Goal: Task Accomplishment & Management: Manage account settings

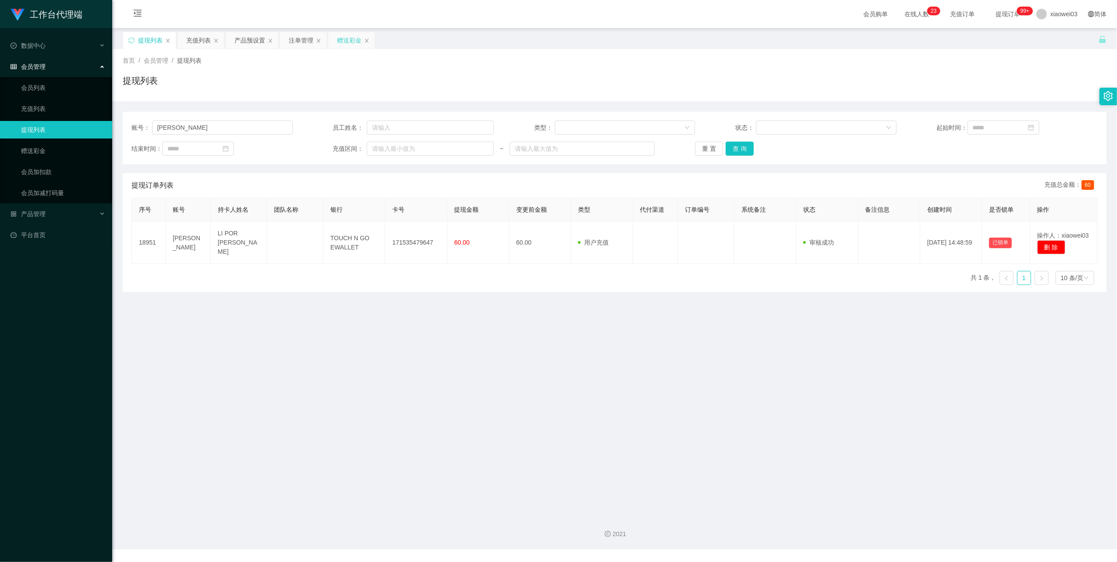
click at [344, 38] on div "赠送彩金" at bounding box center [349, 40] width 25 height 17
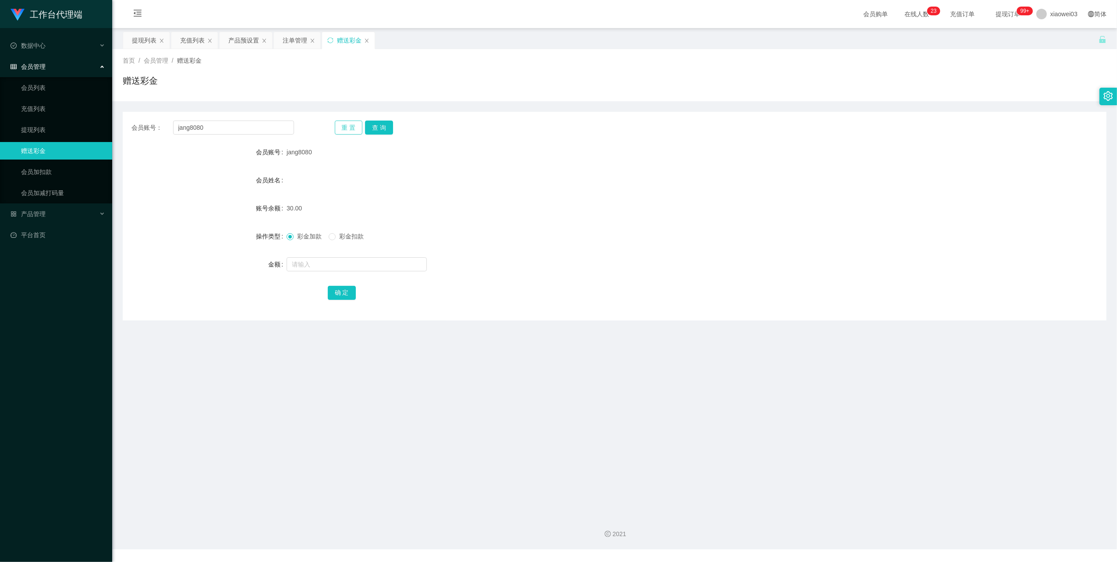
click at [338, 128] on button "重 置" at bounding box center [349, 127] width 28 height 14
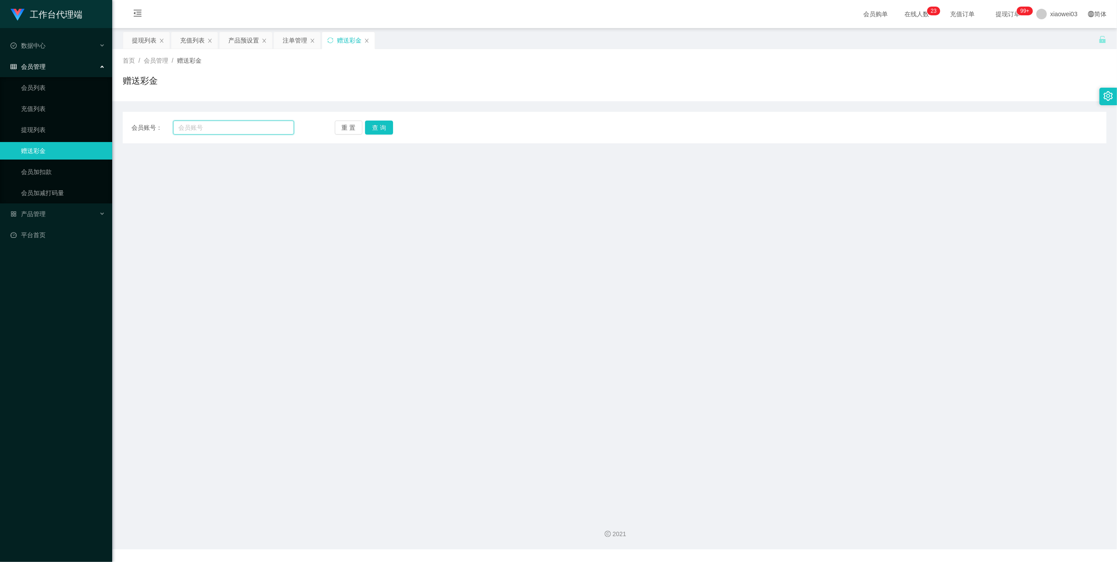
click at [263, 129] on input "text" at bounding box center [233, 127] width 121 height 14
paste input "0172188678"
click at [383, 122] on button "查 询" at bounding box center [379, 127] width 28 height 14
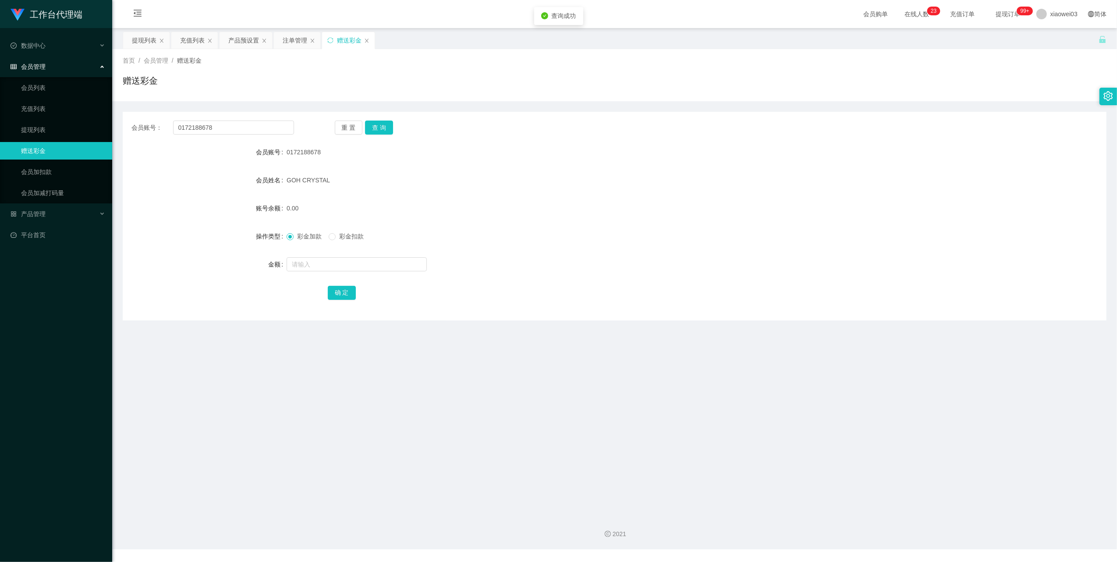
drag, startPoint x: 604, startPoint y: 176, endPoint x: 920, endPoint y: 13, distance: 356.4
click at [605, 176] on div "GOH CRYSTAL" at bounding box center [574, 180] width 574 height 18
click at [258, 126] on input "0172188678" at bounding box center [233, 127] width 121 height 14
paste input "[PERSON_NAME]"
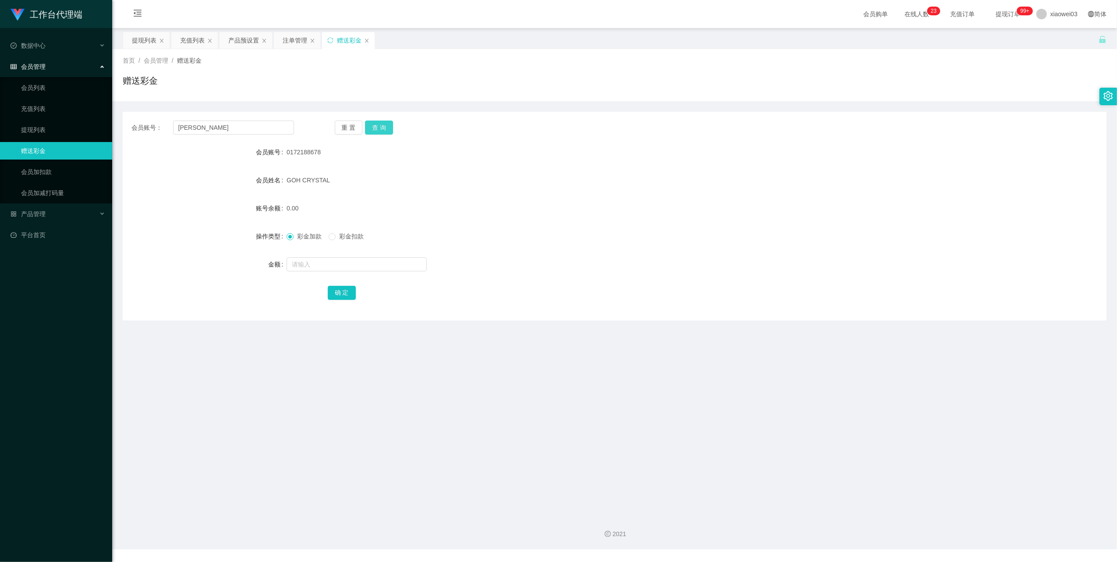
click at [391, 130] on button "查 询" at bounding box center [379, 127] width 28 height 14
click at [686, 204] on div "0.00" at bounding box center [574, 208] width 574 height 18
click at [227, 128] on input "[PERSON_NAME]" at bounding box center [233, 127] width 121 height 14
click at [391, 124] on button "查 询" at bounding box center [379, 127] width 28 height 14
click at [374, 175] on div "LI POR [PERSON_NAME]" at bounding box center [574, 180] width 574 height 18
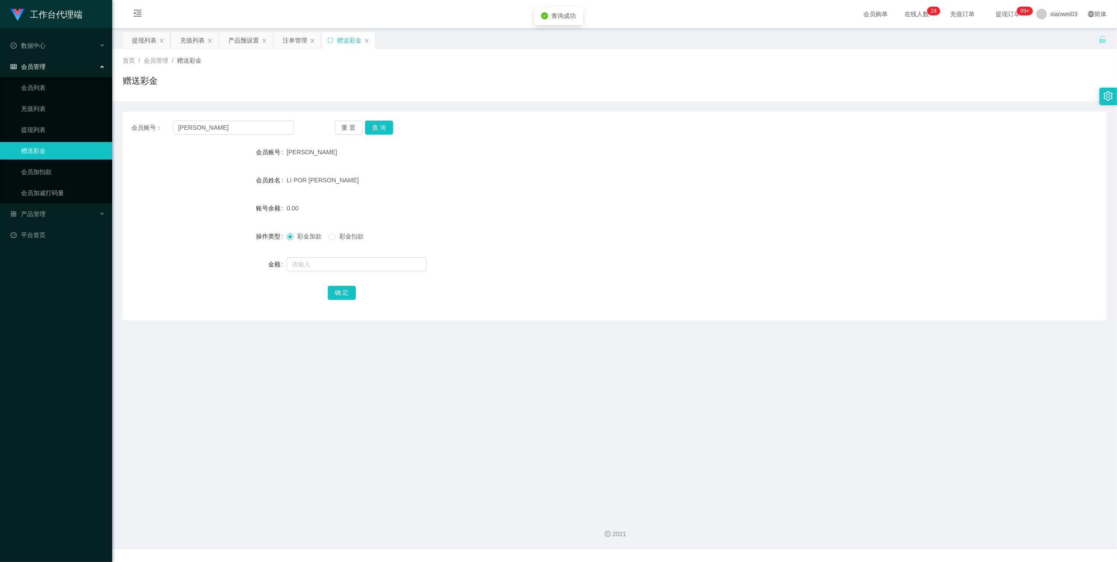
click at [602, 211] on div "0.00" at bounding box center [574, 208] width 574 height 18
click at [234, 132] on input "[PERSON_NAME]" at bounding box center [233, 127] width 121 height 14
paste input "jang8080"
click at [389, 130] on button "查 询" at bounding box center [379, 127] width 28 height 14
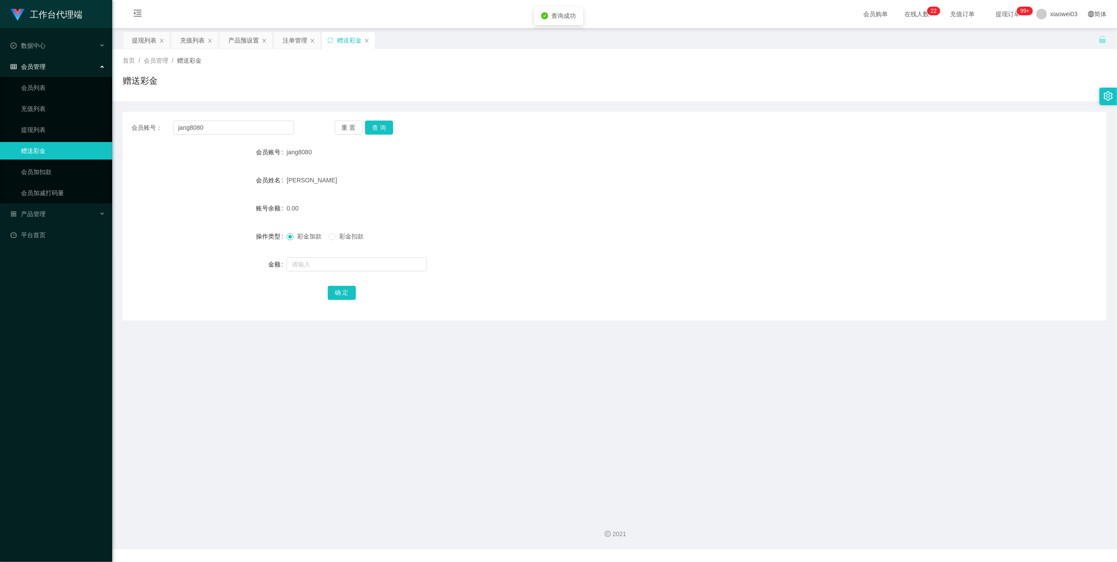
click at [551, 170] on form "会员账号 jang8080 会员姓名 Tan Teck Sian 账号余额 0.00 操作类型 彩金加款 彩金扣款 金额 确 定" at bounding box center [615, 222] width 984 height 158
drag, startPoint x: 321, startPoint y: 181, endPoint x: 286, endPoint y: 176, distance: 35.1
click at [287, 176] on div "[PERSON_NAME]" at bounding box center [574, 180] width 574 height 18
copy span "[PERSON_NAME]"
click at [239, 134] on input "jang8080" at bounding box center [233, 127] width 121 height 14
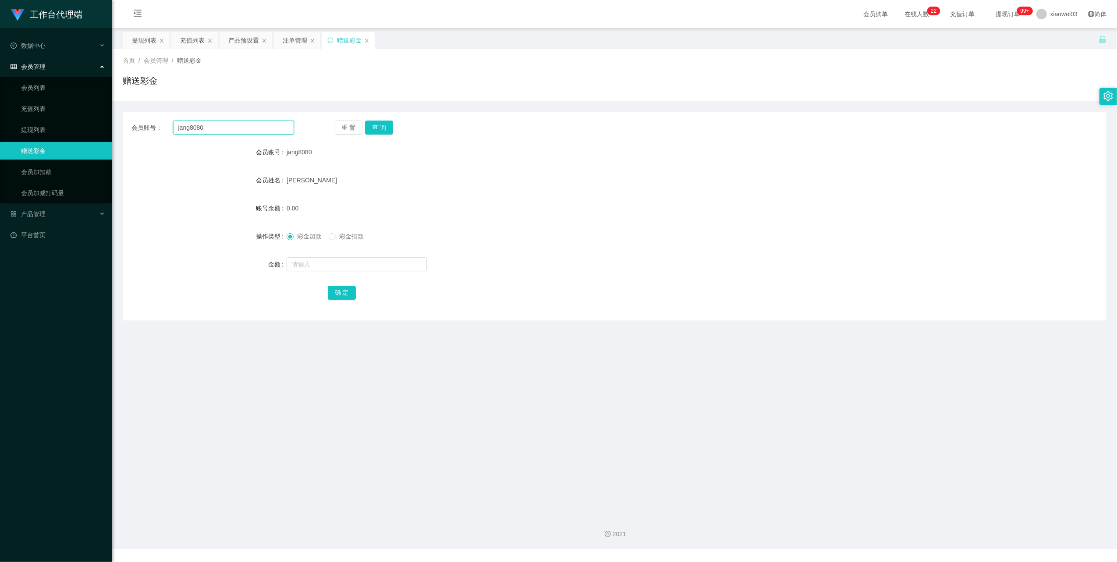
click at [239, 134] on input "jang8080" at bounding box center [233, 127] width 121 height 14
paste input "Xiner61"
type input "Xiner610"
drag, startPoint x: 372, startPoint y: 125, endPoint x: 392, endPoint y: 139, distance: 23.9
click at [372, 125] on button "查 询" at bounding box center [379, 127] width 28 height 14
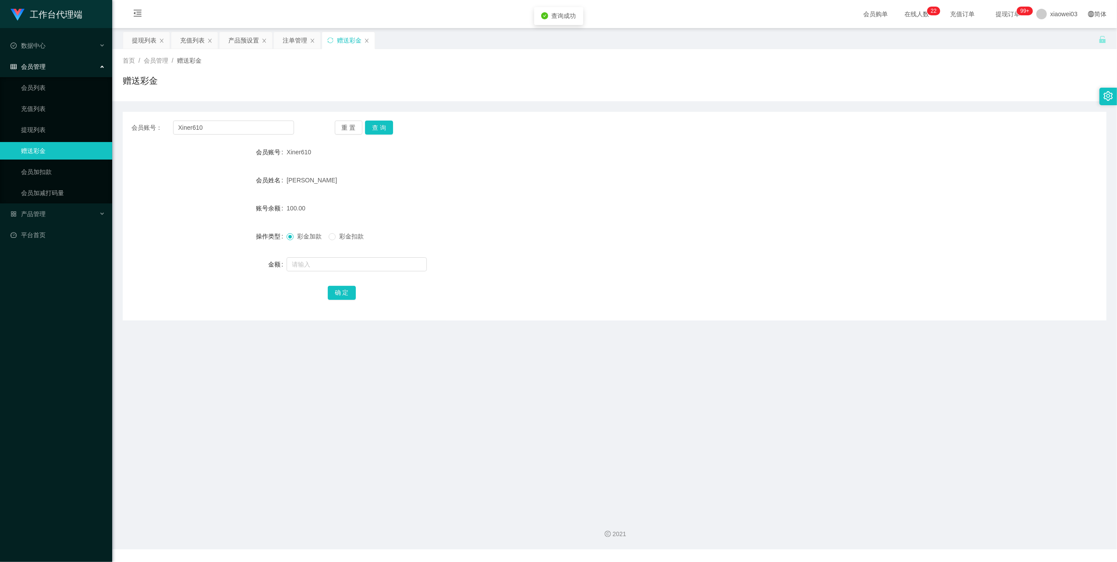
click at [535, 202] on div "100.00" at bounding box center [574, 208] width 574 height 18
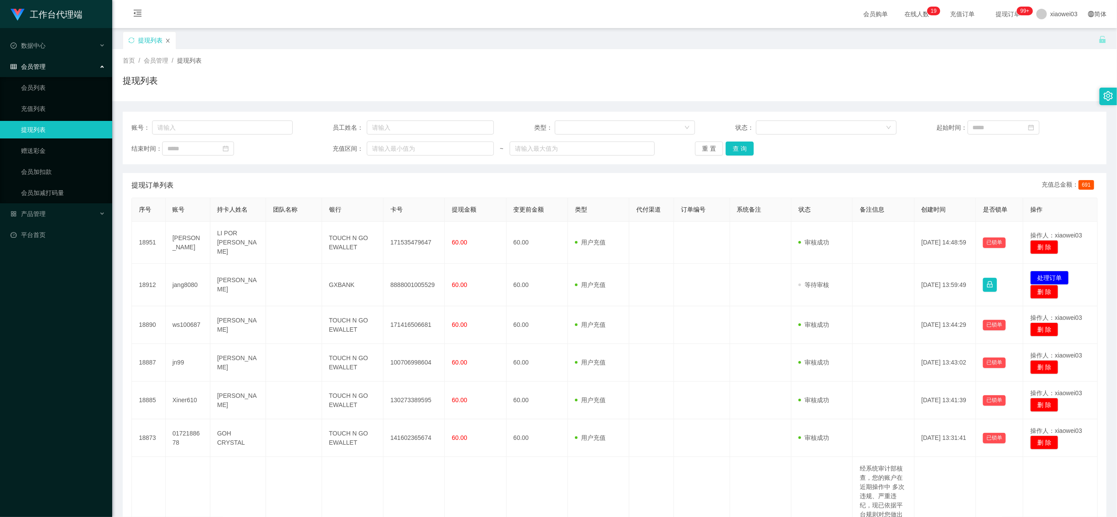
click at [167, 42] on icon "图标: close" at bounding box center [167, 40] width 5 height 5
click at [86, 207] on div "产品管理" at bounding box center [56, 214] width 112 height 18
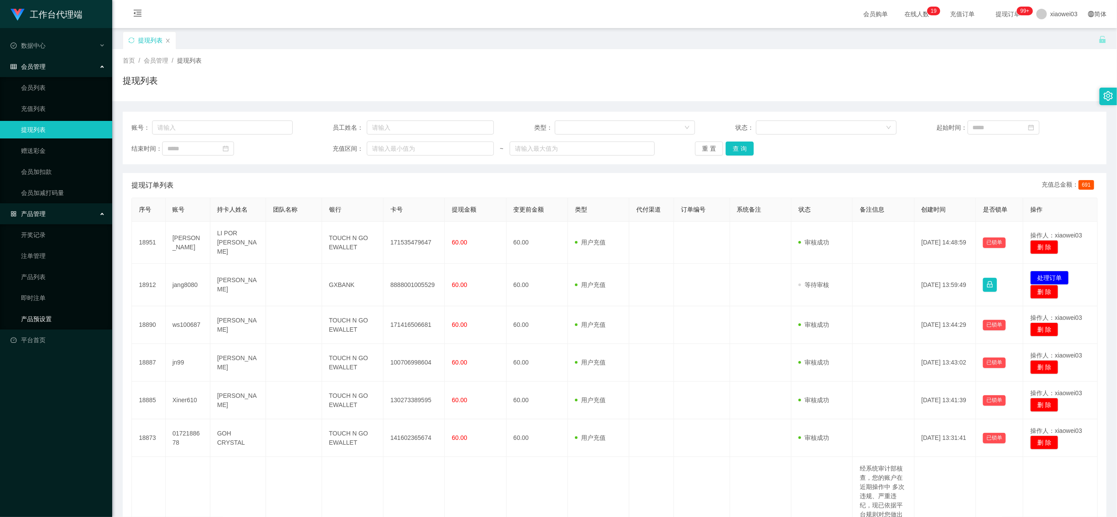
click at [62, 316] on link "产品预设置" at bounding box center [63, 319] width 84 height 18
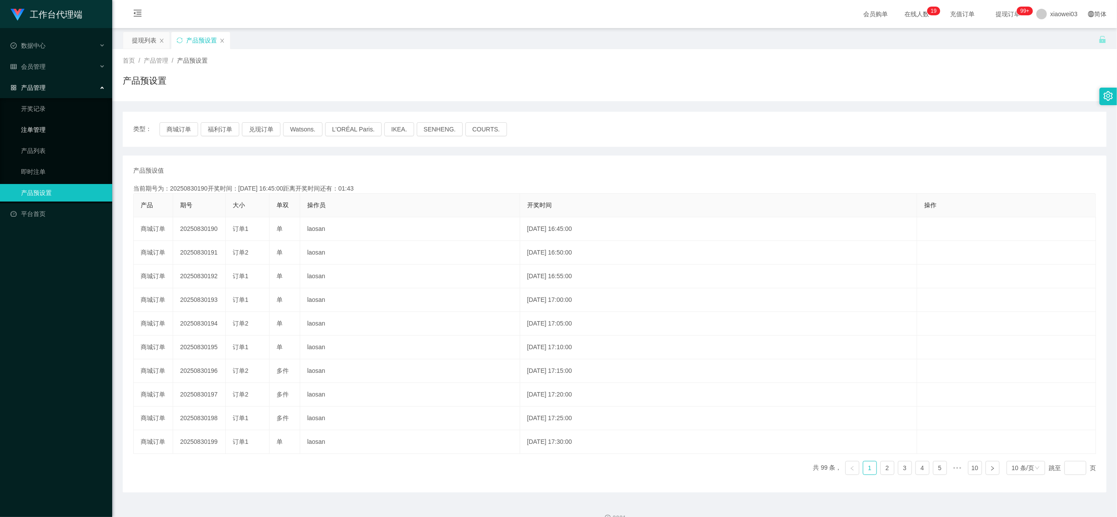
click at [63, 127] on link "注单管理" at bounding box center [63, 130] width 84 height 18
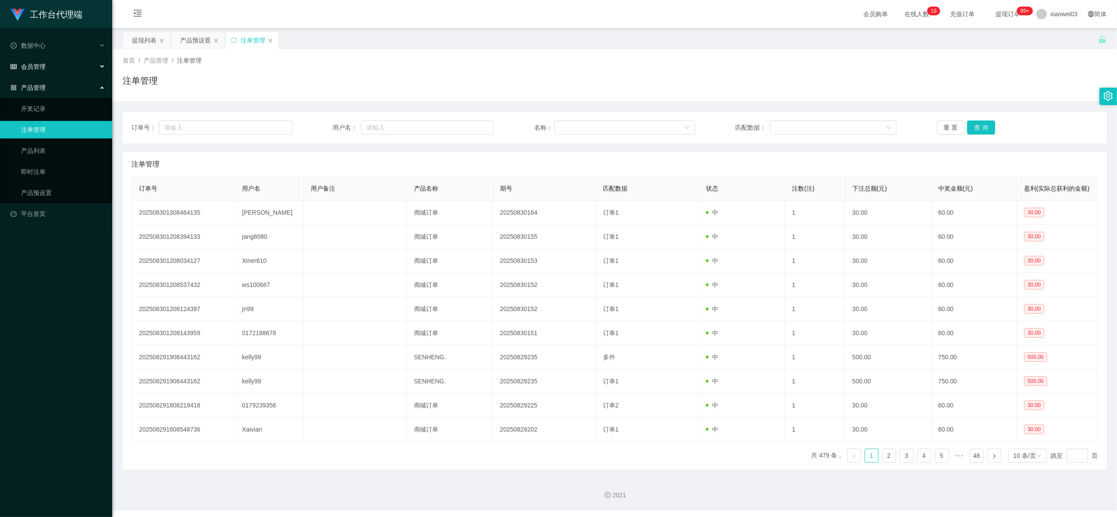
click at [98, 67] on div "会员管理" at bounding box center [56, 67] width 112 height 18
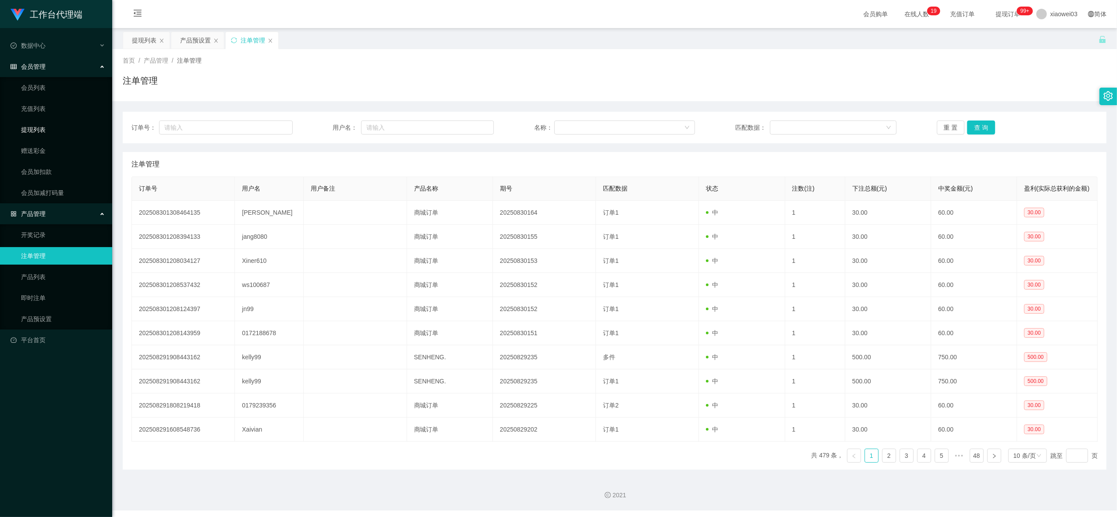
click at [60, 128] on link "提现列表" at bounding box center [63, 130] width 84 height 18
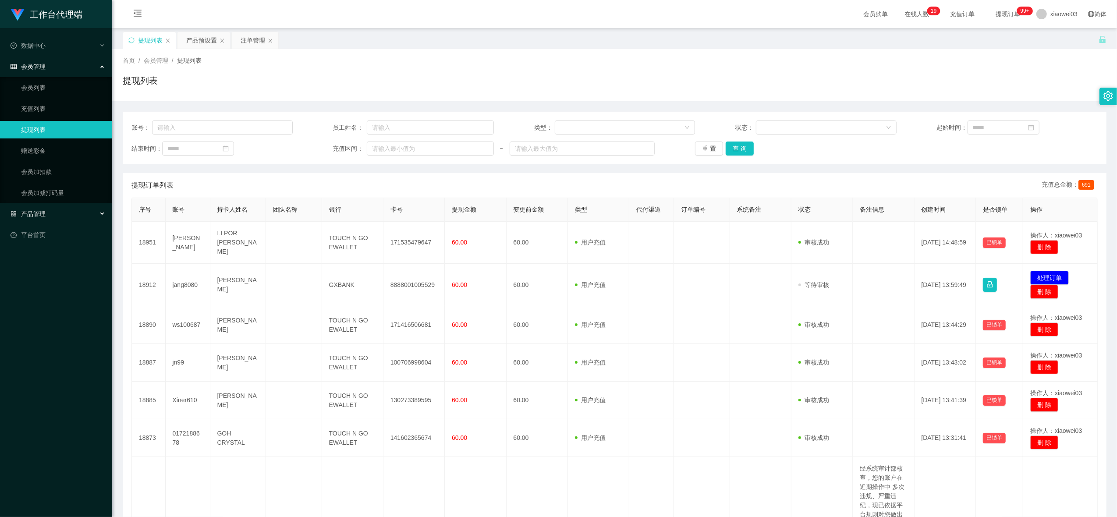
click at [73, 216] on div "产品管理" at bounding box center [56, 214] width 112 height 18
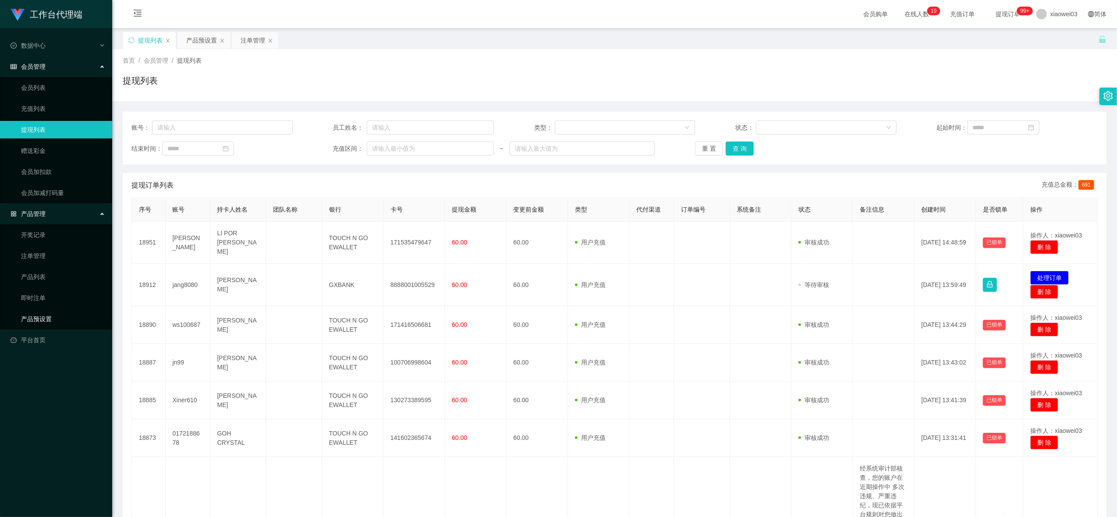
click at [61, 313] on link "产品预设置" at bounding box center [63, 319] width 84 height 18
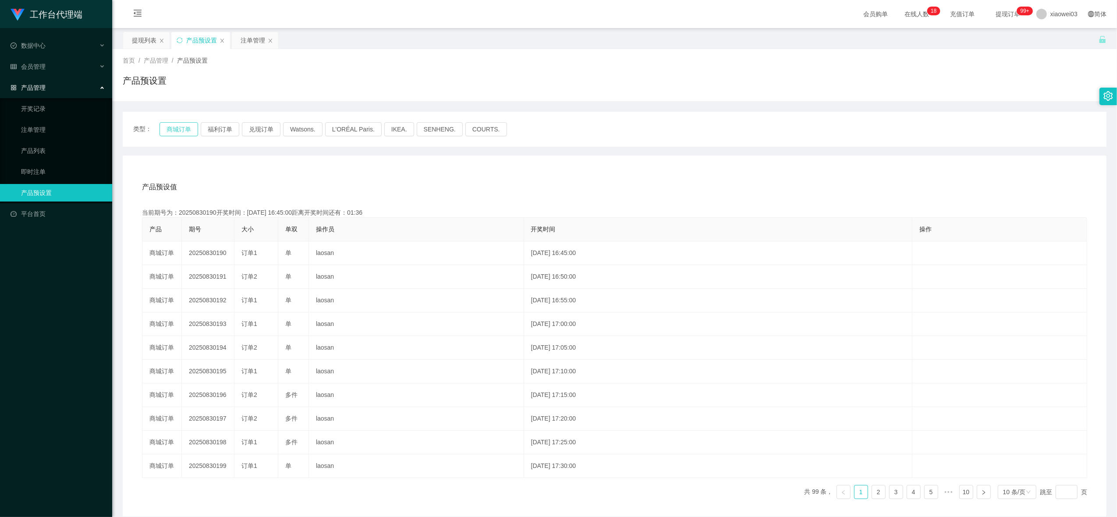
click at [175, 130] on button "商城订单" at bounding box center [178, 129] width 39 height 14
click at [315, 176] on div "产品预设值 添加期号" at bounding box center [614, 187] width 945 height 25
click at [348, 185] on div "产品预设值 添加期号" at bounding box center [614, 187] width 945 height 25
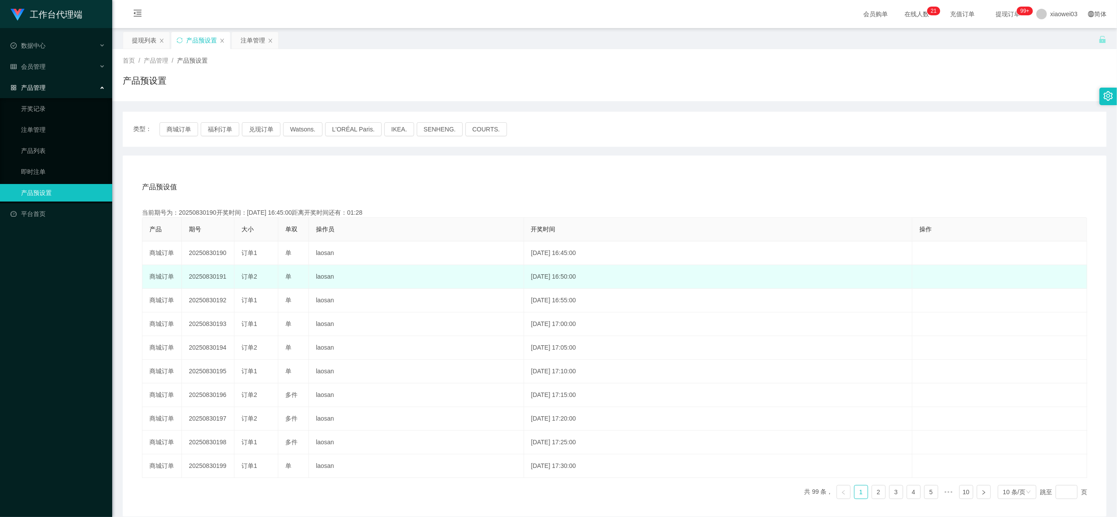
click at [225, 276] on td "20250830191" at bounding box center [208, 277] width 53 height 24
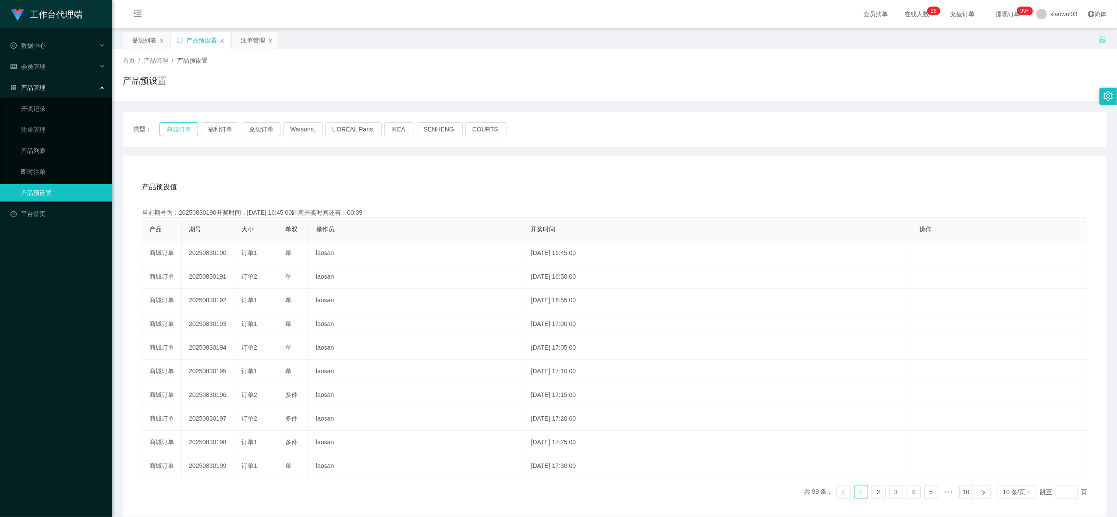
click at [181, 125] on button "商城订单" at bounding box center [178, 129] width 39 height 14
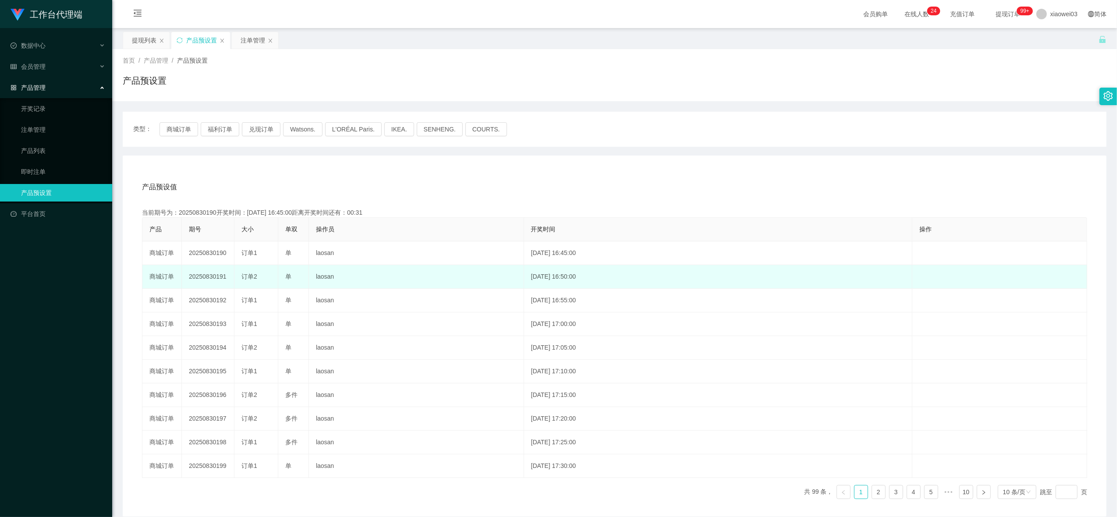
drag, startPoint x: 224, startPoint y: 276, endPoint x: 185, endPoint y: 275, distance: 39.4
click at [185, 275] on td "20250830191" at bounding box center [208, 277] width 53 height 24
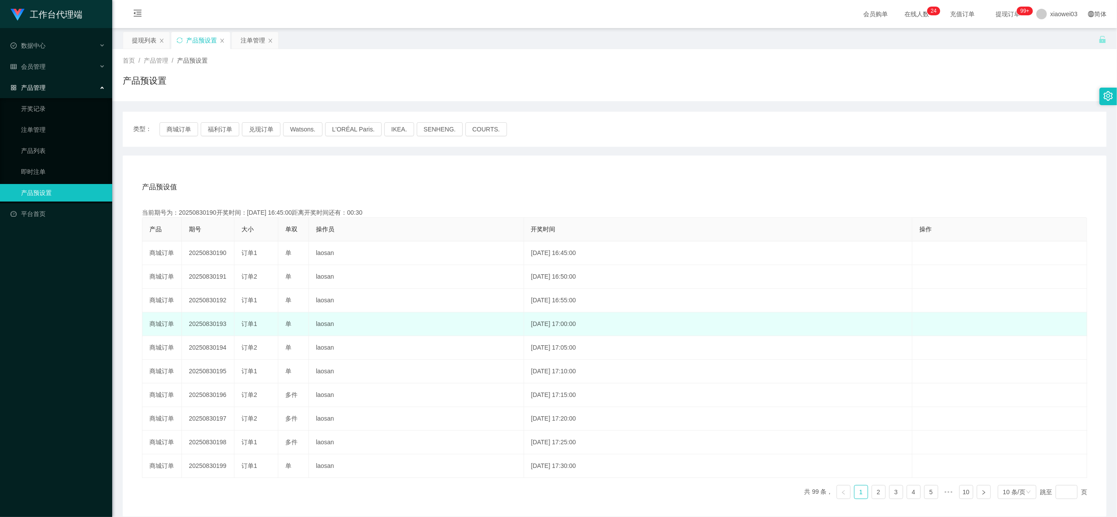
copy td "20250830191"
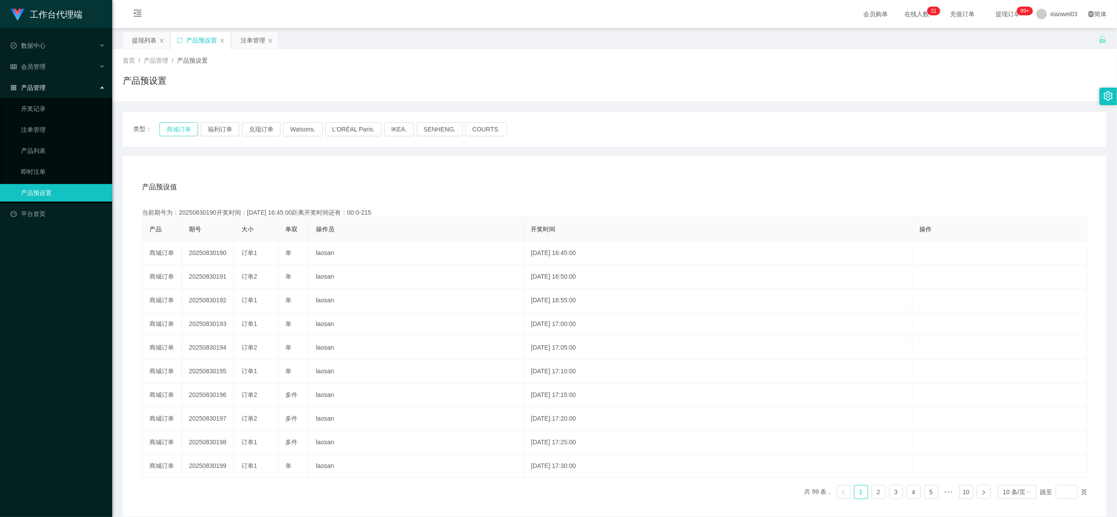
click at [181, 132] on button "商城订单" at bounding box center [178, 129] width 39 height 14
click at [638, 192] on div "产品预设值 添加期号" at bounding box center [614, 187] width 945 height 25
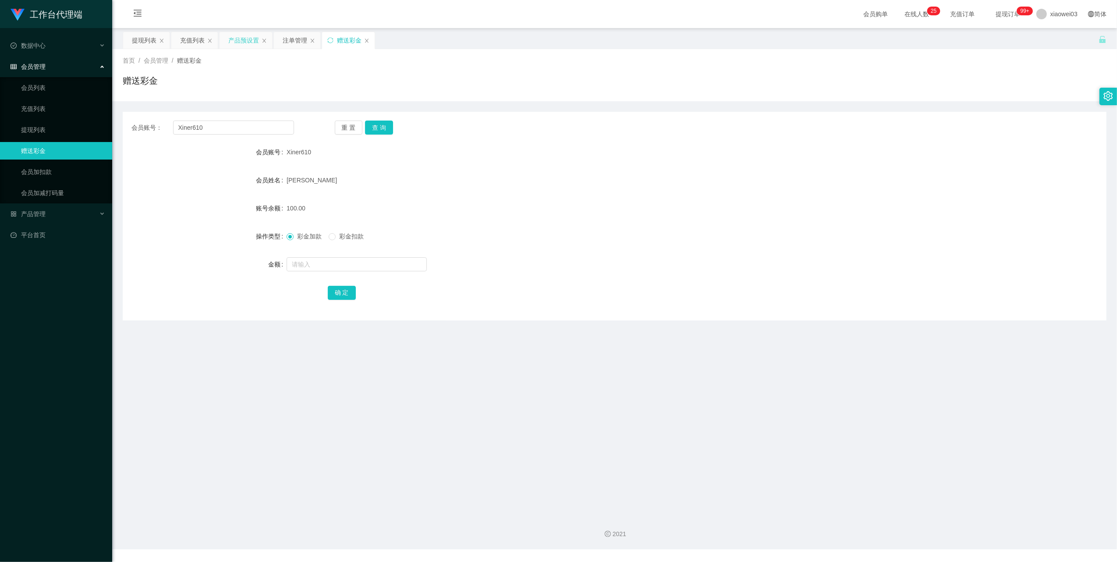
click at [237, 39] on div "产品预设置" at bounding box center [243, 40] width 31 height 17
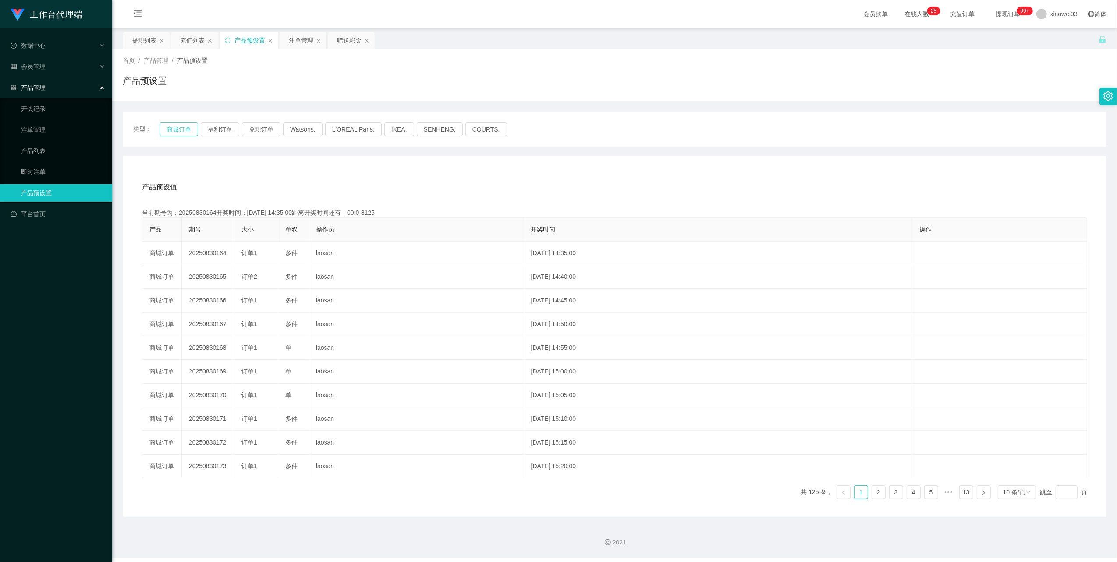
click at [176, 128] on button "商城订单" at bounding box center [178, 129] width 39 height 14
click at [137, 44] on div "提现列表" at bounding box center [144, 40] width 25 height 17
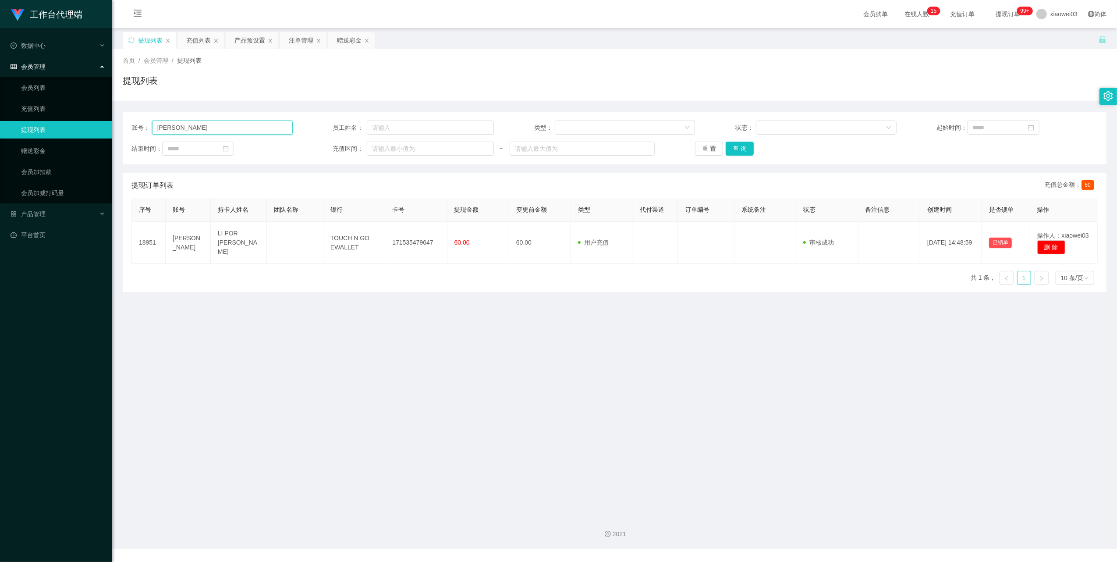
click at [255, 128] on input "[PERSON_NAME]" at bounding box center [222, 127] width 141 height 14
paste input "0172188678"
drag, startPoint x: 742, startPoint y: 148, endPoint x: 735, endPoint y: 151, distance: 7.7
click at [742, 148] on button "查 询" at bounding box center [739, 149] width 28 height 14
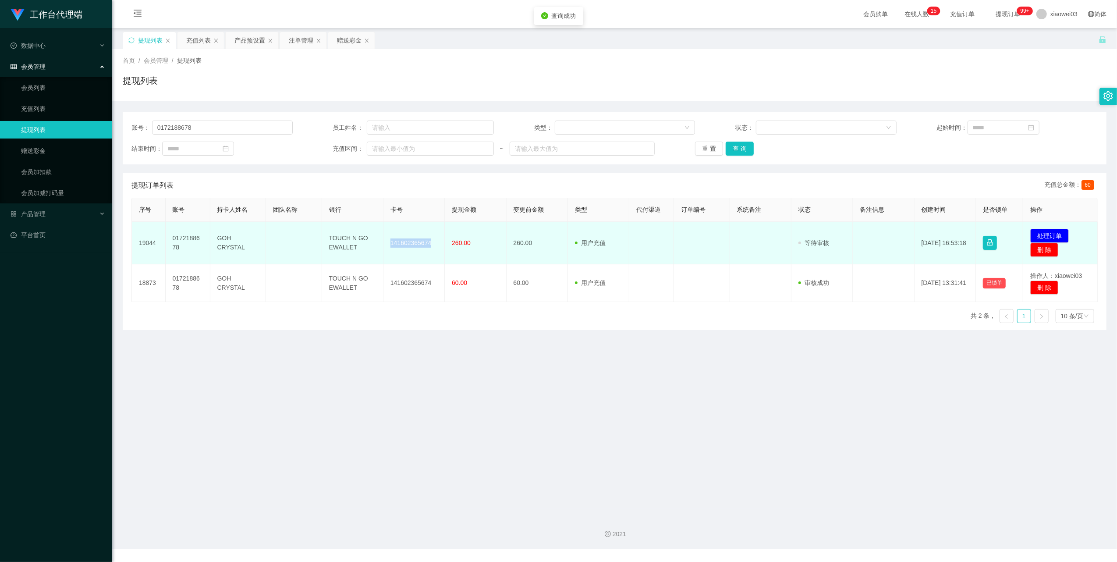
drag, startPoint x: 427, startPoint y: 243, endPoint x: 382, endPoint y: 235, distance: 45.3
click at [383, 235] on td "141602365674" at bounding box center [413, 243] width 61 height 42
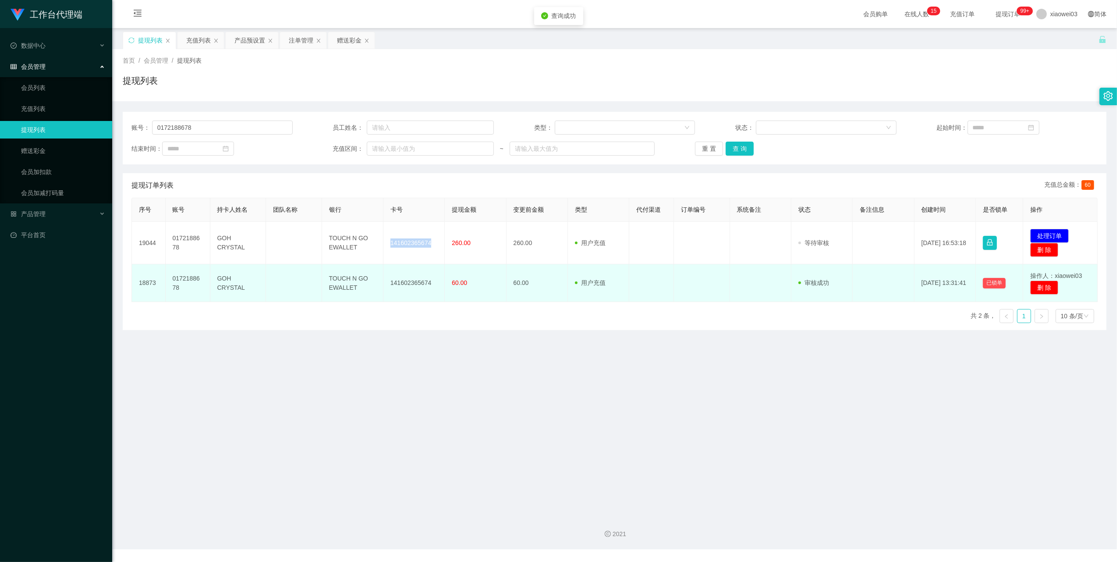
copy td "141602365674"
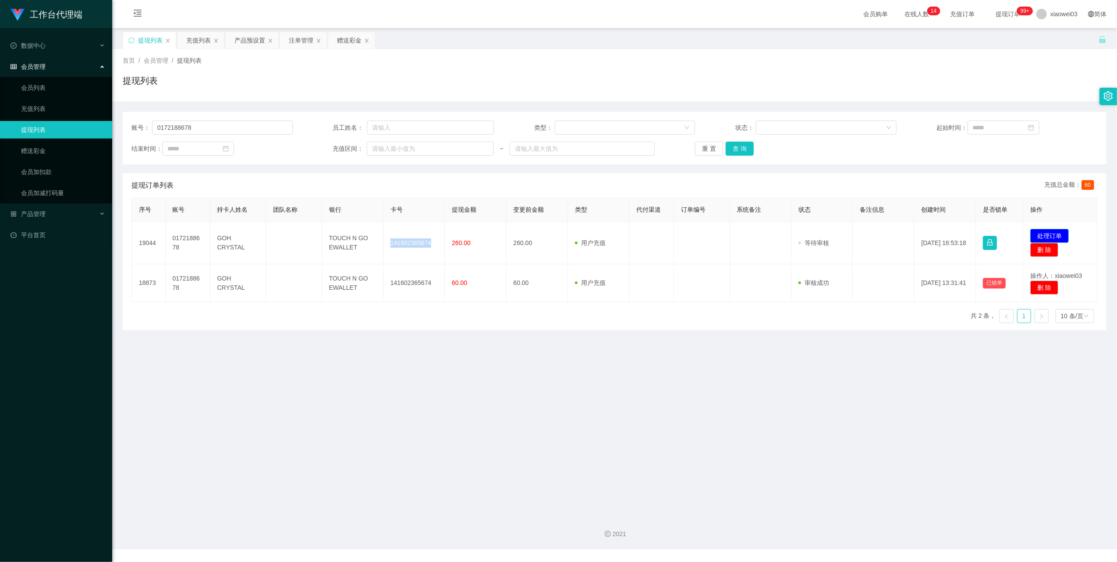
click at [1038, 234] on button "处理订单" at bounding box center [1049, 236] width 39 height 14
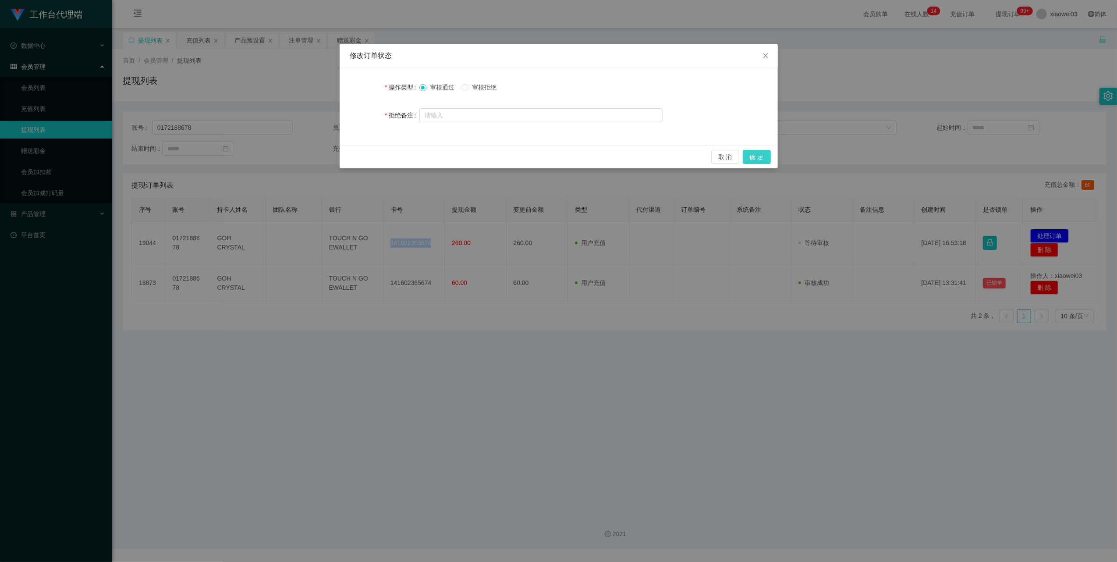
click at [759, 157] on button "确 定" at bounding box center [757, 157] width 28 height 14
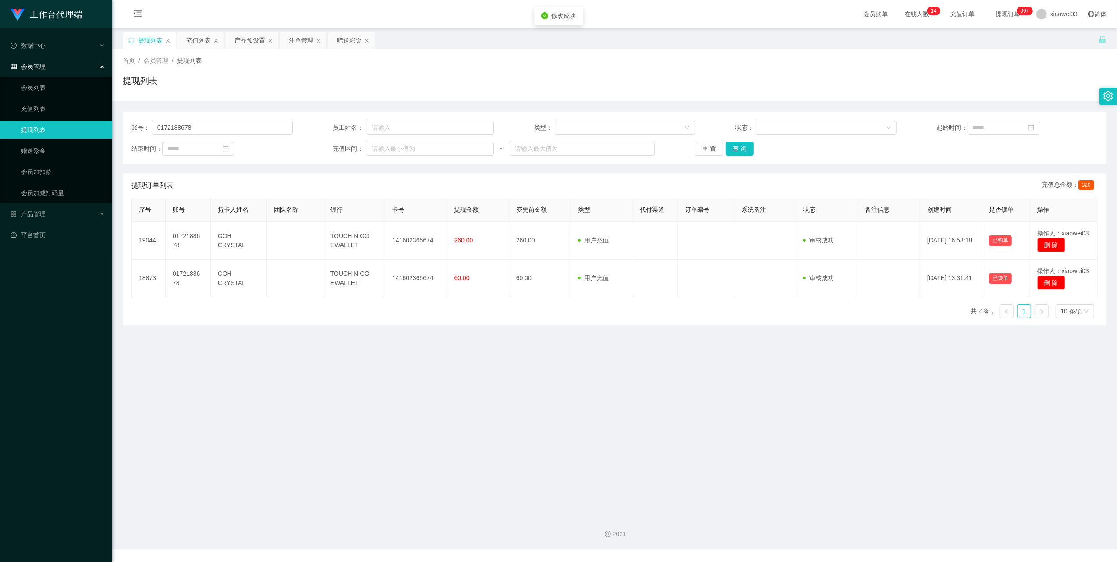
click at [549, 388] on main "关闭左侧 关闭右侧 关闭其它 刷新页面 提现列表 充值列表 产品预设置 注单管理 赠送彩金 首页 / 会员管理 / 提现列表 / 提现列表 账号： 01721…" at bounding box center [614, 268] width 1005 height 480
click at [221, 121] on input "0172188678" at bounding box center [222, 127] width 141 height 14
click at [220, 118] on div "账号： 0172188678 员工姓名： 类型： 状态： 起始时间： 结束时间： 充值区间： ~ 重 置 查 询" at bounding box center [615, 138] width 984 height 53
click at [237, 131] on input "0172188678" at bounding box center [222, 127] width 141 height 14
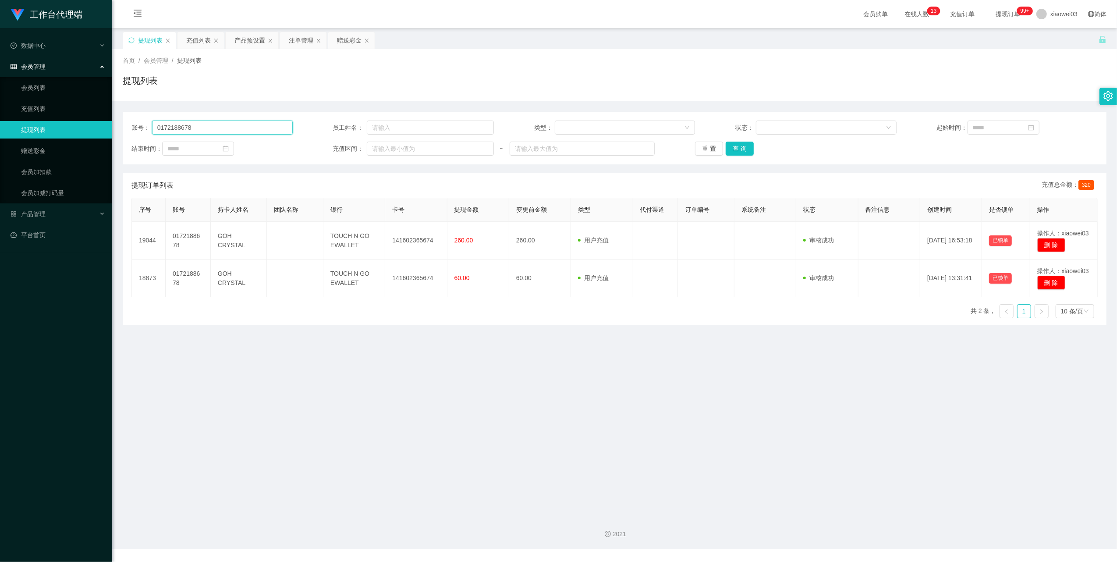
paste input "Xiner610"
click at [740, 149] on button "查 询" at bounding box center [739, 149] width 28 height 14
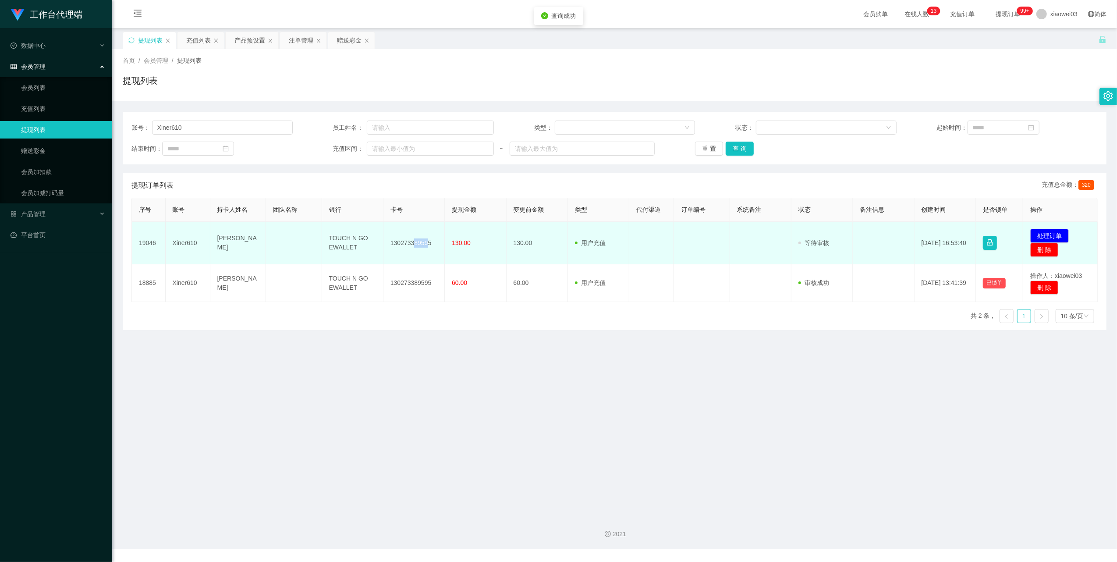
drag, startPoint x: 425, startPoint y: 242, endPoint x: 413, endPoint y: 242, distance: 12.3
click at [413, 242] on td "130273389595" at bounding box center [413, 243] width 61 height 42
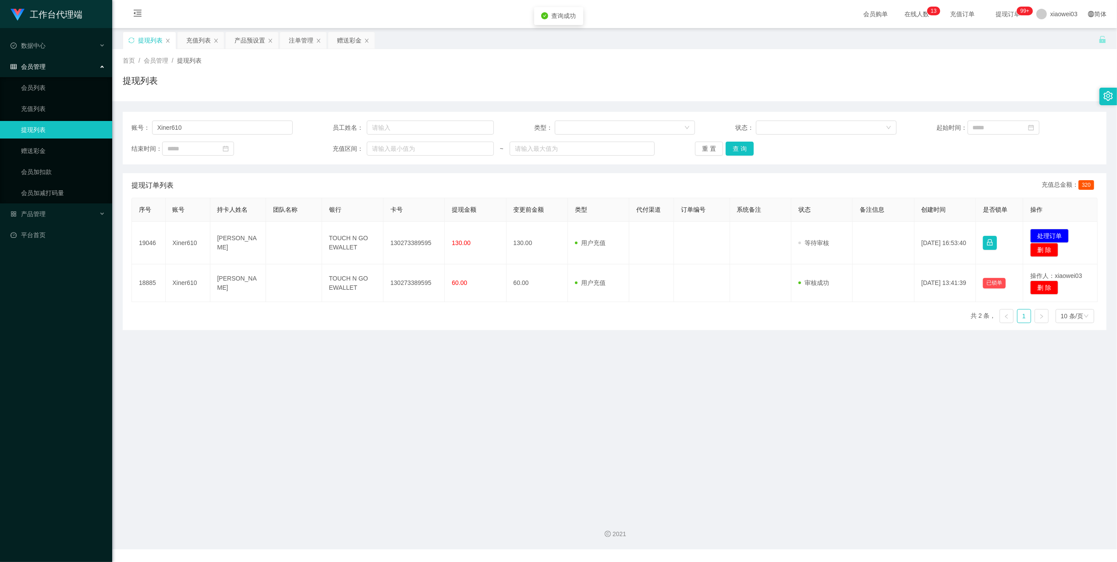
drag, startPoint x: 413, startPoint y: 242, endPoint x: 432, endPoint y: 312, distance: 72.2
click at [432, 312] on div "序号 账号 持卡人姓名 团队名称 银行 卡号 提现金额 变更前金额 类型 代付渠道 订单编号 系统备注 状态 备注信息 创建时间 是否锁单 操作 19046 …" at bounding box center [614, 264] width 966 height 132
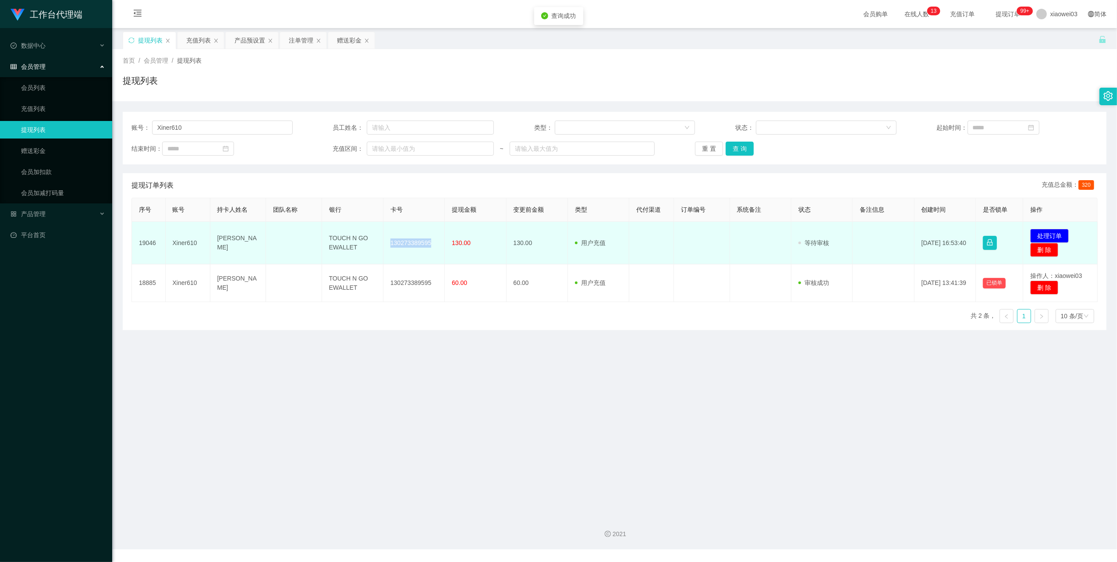
drag, startPoint x: 426, startPoint y: 243, endPoint x: 382, endPoint y: 237, distance: 44.2
click at [383, 237] on td "130273389595" at bounding box center [413, 243] width 61 height 42
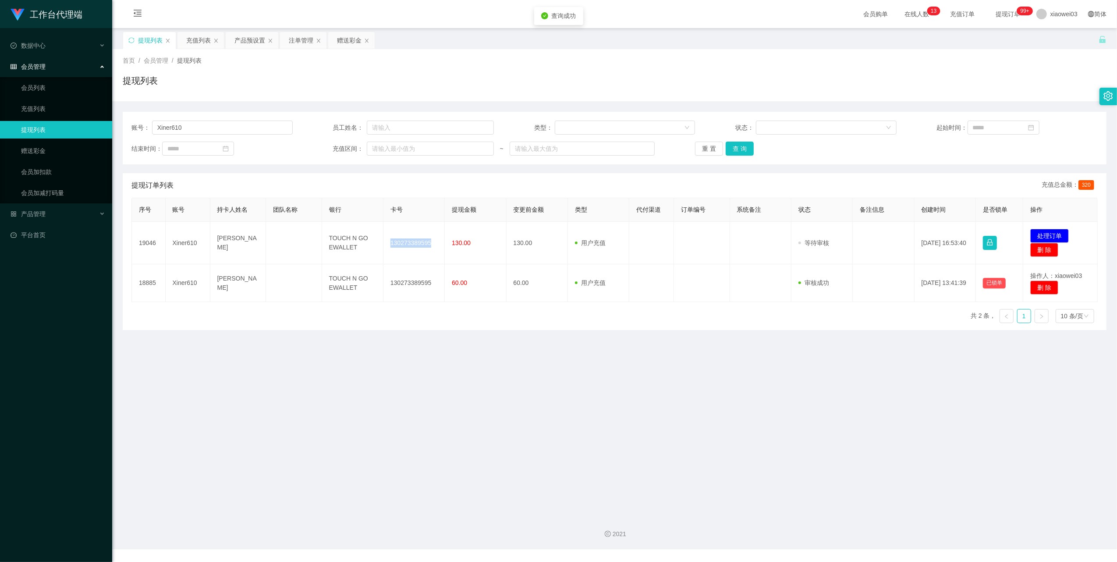
copy td "130273389595"
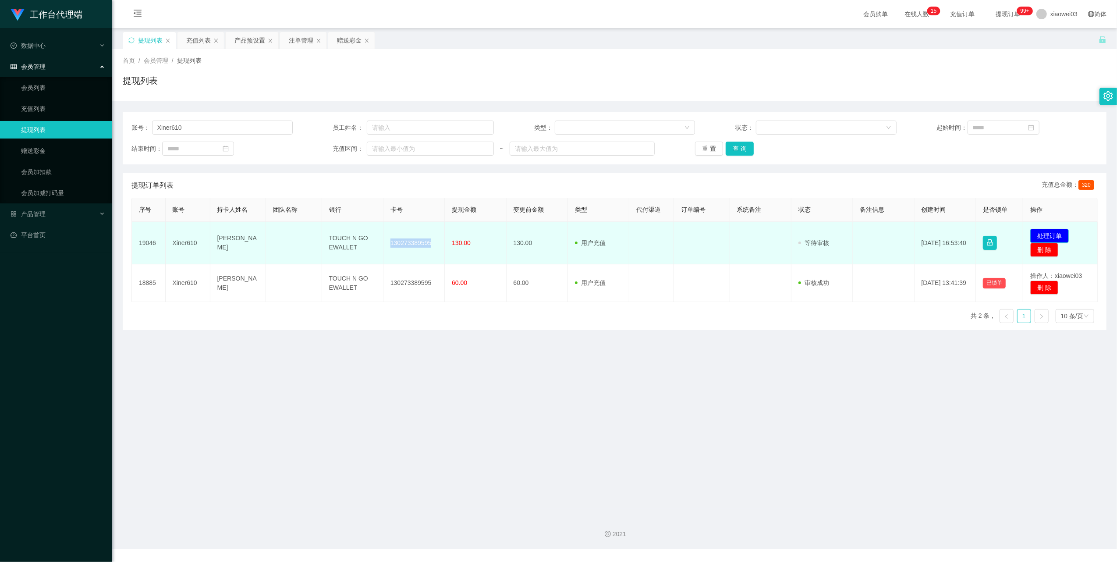
click at [1033, 232] on button "处理订单" at bounding box center [1049, 236] width 39 height 14
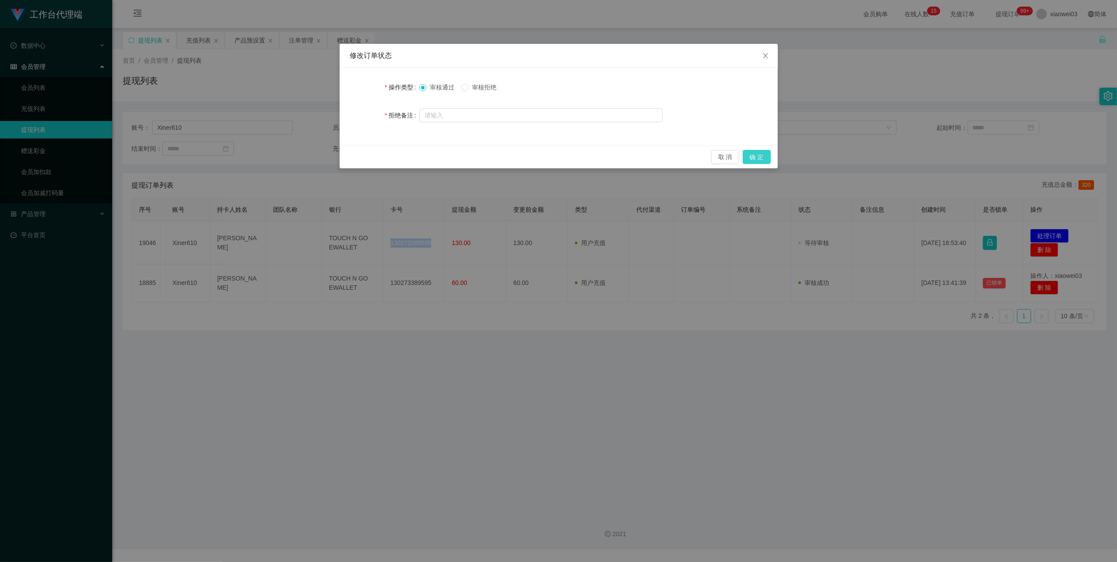
click at [764, 152] on button "确 定" at bounding box center [757, 157] width 28 height 14
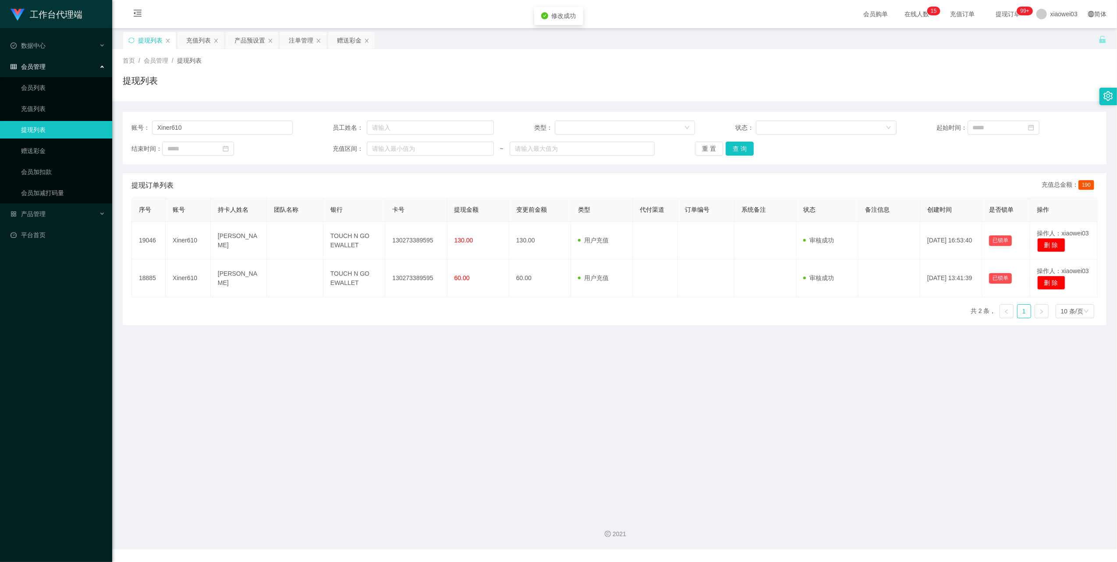
click at [621, 407] on div "工作台代理端 数据中心 会员管理 会员列表 充值列表 提现列表 赠送彩金 会员加扣款 会员加减打码量 产品管理 开奖记录 注单管理 产品列表 即时注单 产品预…" at bounding box center [558, 281] width 1117 height 562
click at [232, 126] on input "Xiner610" at bounding box center [222, 127] width 141 height 14
paste input "jang808"
drag, startPoint x: 739, startPoint y: 149, endPoint x: 660, endPoint y: 221, distance: 107.0
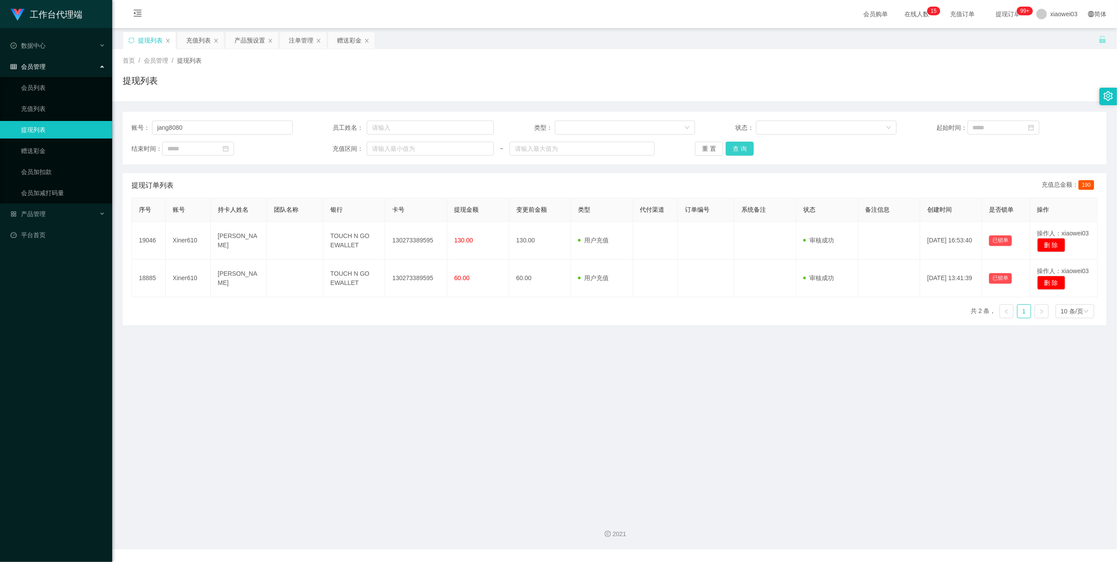
click at [739, 149] on button "查 询" at bounding box center [739, 149] width 28 height 14
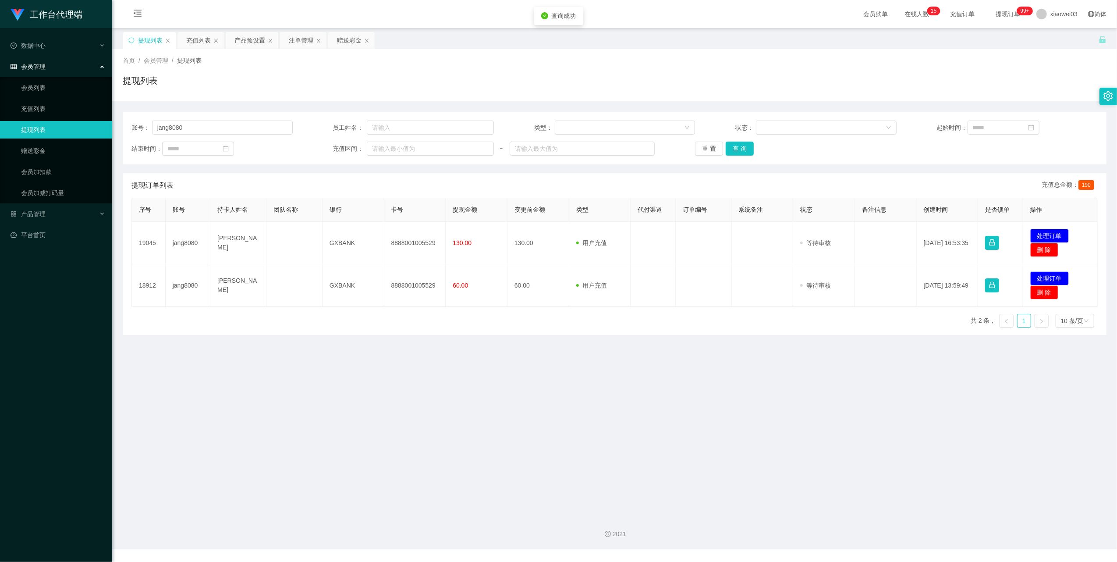
click at [483, 361] on main "关闭左侧 关闭右侧 关闭其它 刷新页面 提现列表 充值列表 产品预设置 注单管理 赠送彩金 首页 / 会员管理 / 提现列表 / 提现列表 账号： jang8…" at bounding box center [614, 268] width 1005 height 480
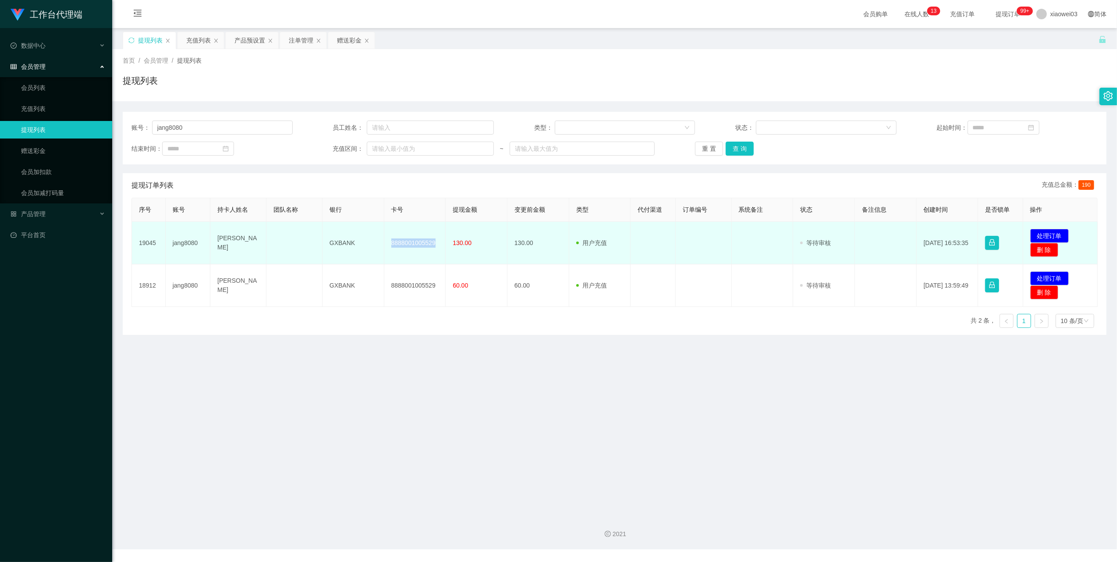
drag, startPoint x: 430, startPoint y: 243, endPoint x: 384, endPoint y: 244, distance: 45.6
click at [384, 244] on td "8888001005529" at bounding box center [415, 243] width 62 height 42
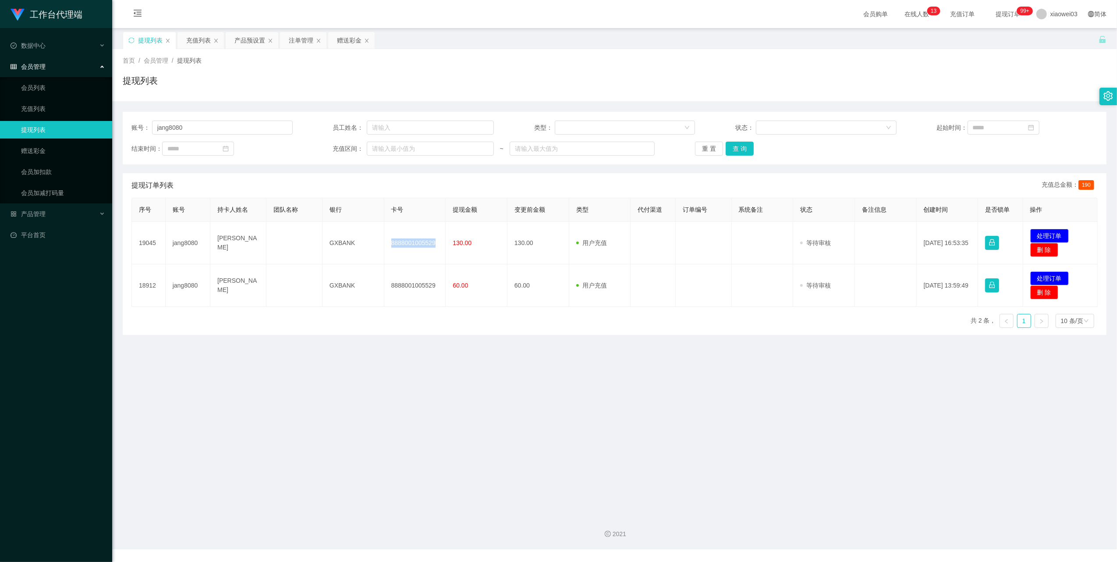
copy td "8888001005529"
click at [1050, 234] on button "处理订单" at bounding box center [1049, 236] width 39 height 14
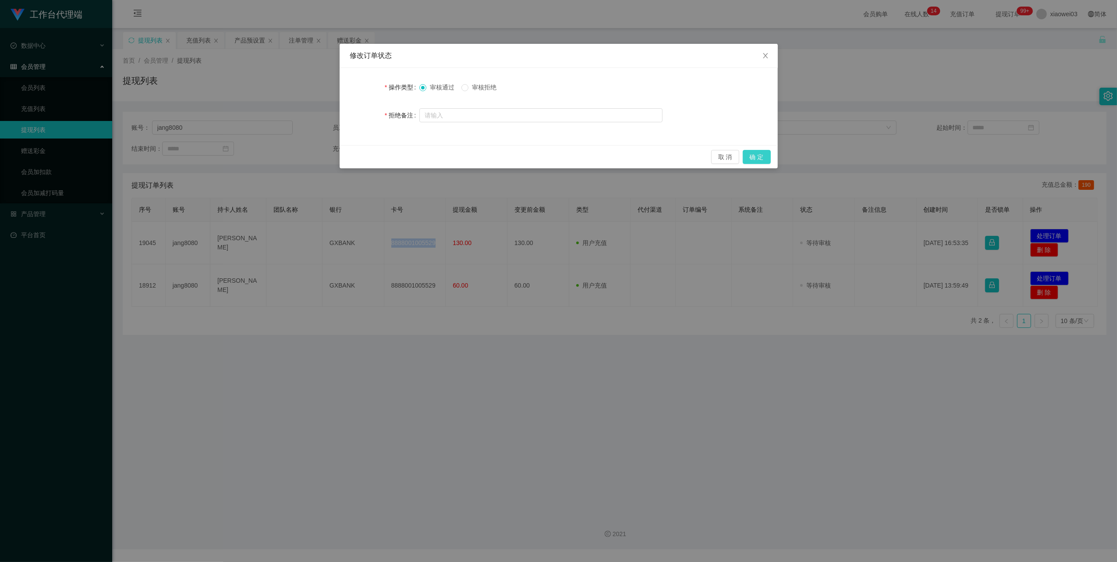
click at [753, 156] on button "确 定" at bounding box center [757, 157] width 28 height 14
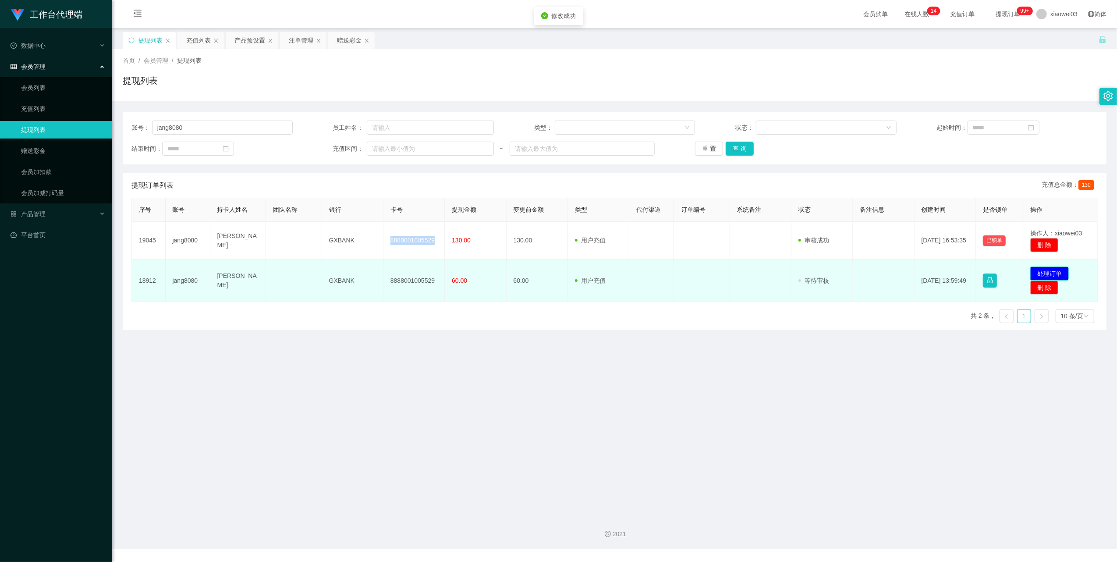
click at [1040, 274] on button "处理订单" at bounding box center [1049, 273] width 39 height 14
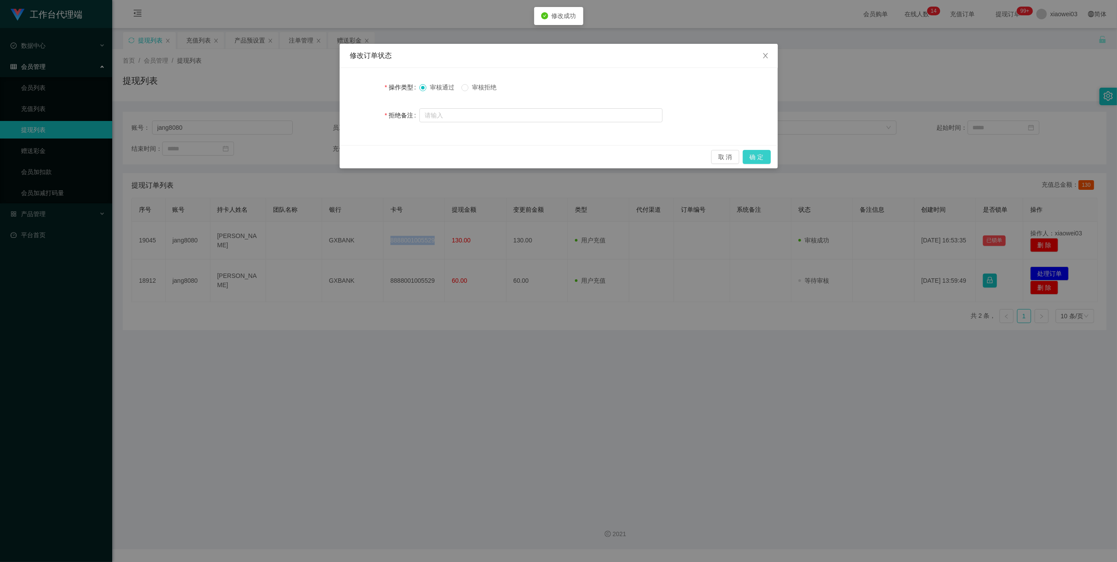
click at [760, 152] on button "确 定" at bounding box center [757, 157] width 28 height 14
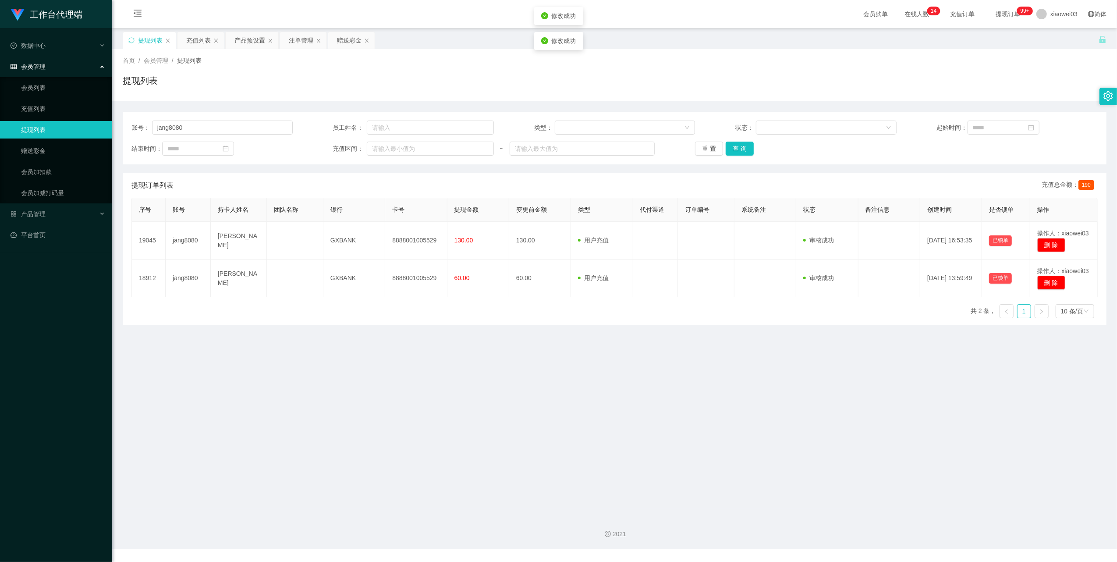
click at [532, 436] on div "工作台代理端 数据中心 会员管理 会员列表 充值列表 提现列表 赠送彩金 会员加扣款 会员加减打码量 产品管理 开奖记录 注单管理 产品列表 即时注单 产品预…" at bounding box center [558, 281] width 1117 height 562
click at [238, 134] on input "jang8080" at bounding box center [222, 127] width 141 height 14
click at [237, 134] on input "jang8080" at bounding box center [222, 127] width 141 height 14
paste input "ws100687"
type input "ws100687"
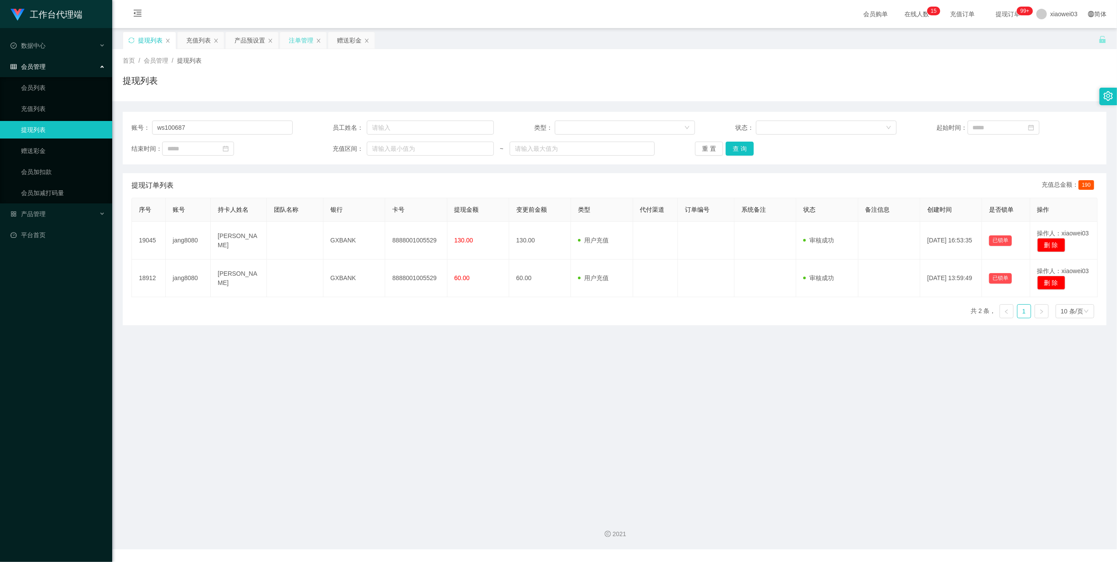
click at [315, 39] on div "注单管理" at bounding box center [303, 40] width 46 height 17
click at [301, 42] on div "注单管理" at bounding box center [301, 40] width 25 height 17
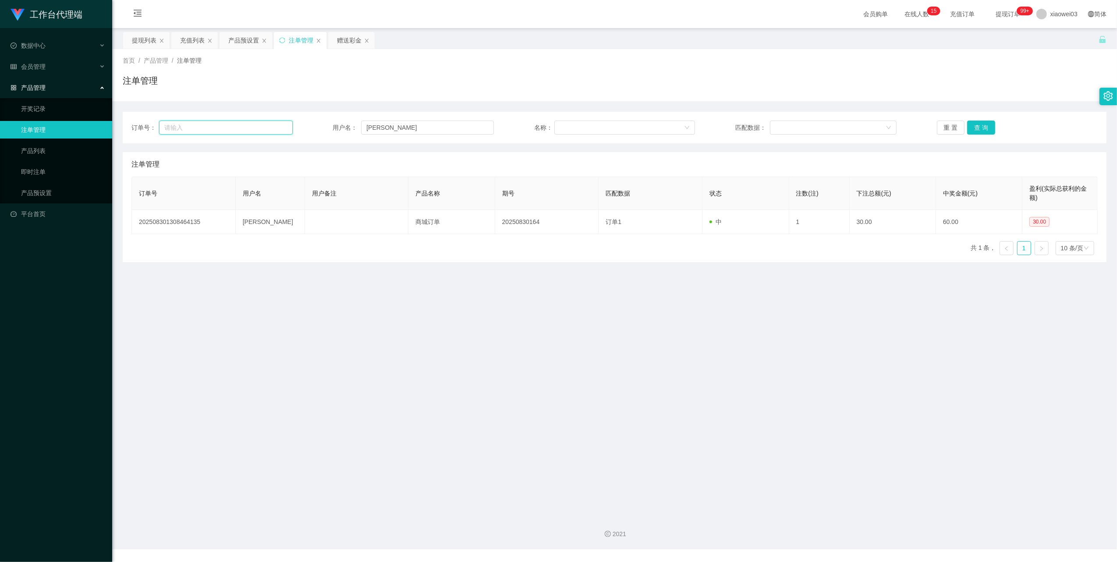
click at [244, 128] on input "text" at bounding box center [226, 127] width 134 height 14
click at [391, 129] on input "[PERSON_NAME]" at bounding box center [427, 127] width 133 height 14
paste input "ws100687"
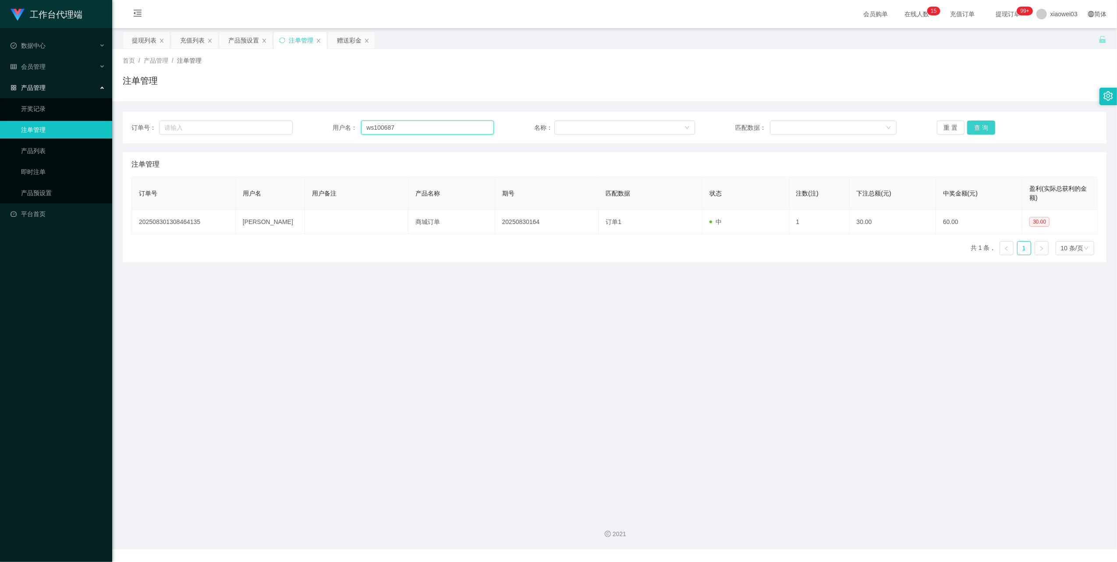
type input "ws100687"
drag, startPoint x: 989, startPoint y: 127, endPoint x: 980, endPoint y: 128, distance: 9.7
click at [989, 127] on button "查 询" at bounding box center [981, 127] width 28 height 14
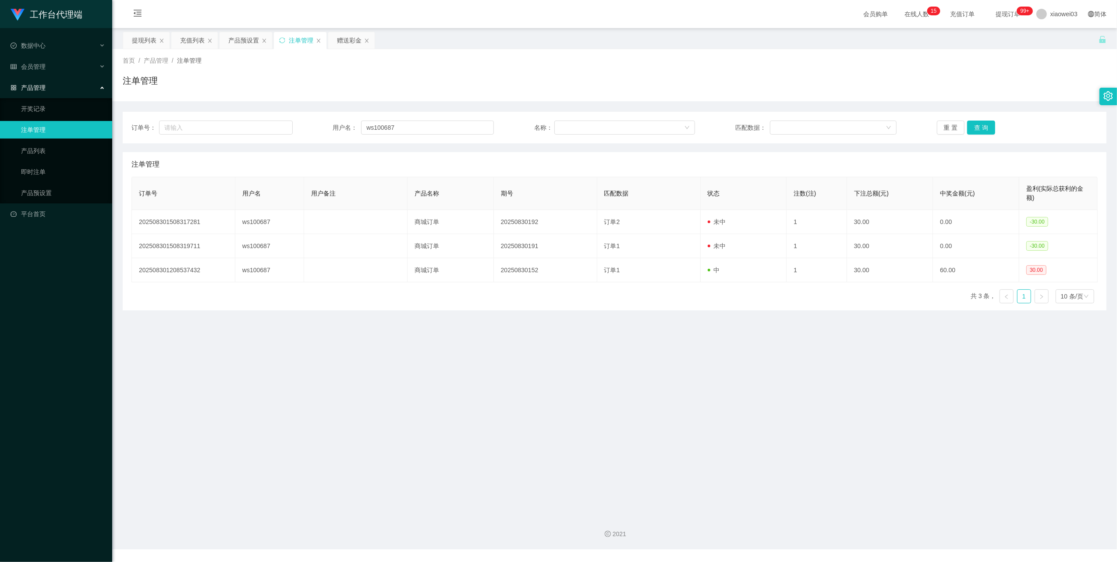
click at [631, 394] on main "关闭左侧 关闭右侧 关闭其它 刷新页面 提现列表 充值列表 产品预设置 注单管理 赠送彩金 首页 / 产品管理 / 注单管理 / 注单管理 订单号： 用户名：…" at bounding box center [614, 268] width 1005 height 480
drag, startPoint x: 349, startPoint y: 39, endPoint x: 341, endPoint y: 48, distance: 12.1
click at [349, 39] on div "赠送彩金" at bounding box center [349, 40] width 25 height 17
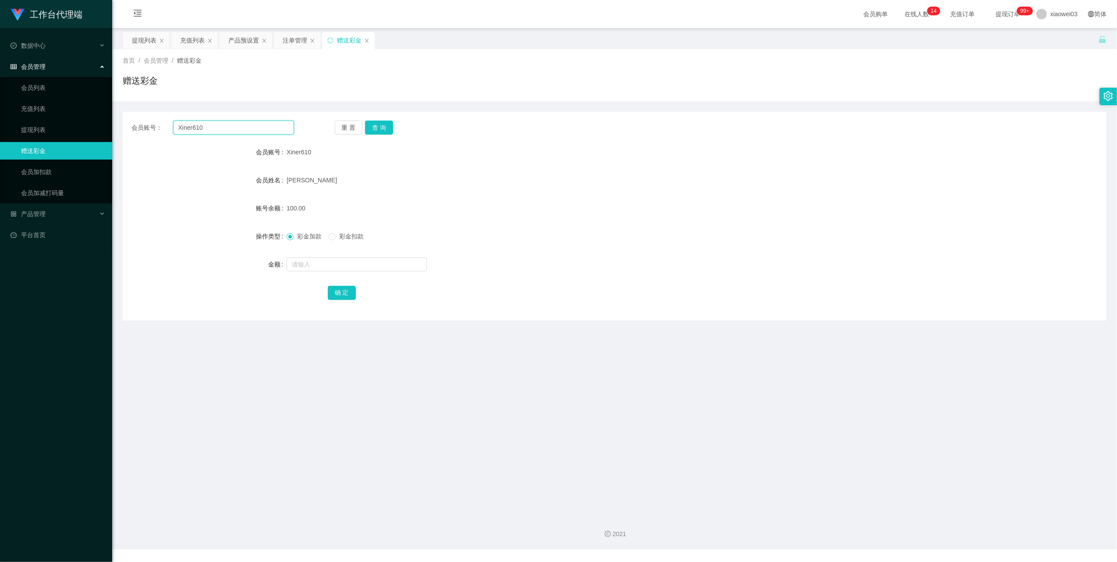
click at [271, 130] on input "Xiner610" at bounding box center [233, 127] width 121 height 14
click at [270, 129] on input "Xiner610" at bounding box center [233, 127] width 121 height 14
paste input "ws100687"
type input "ws100687"
click at [374, 126] on button "查 询" at bounding box center [379, 127] width 28 height 14
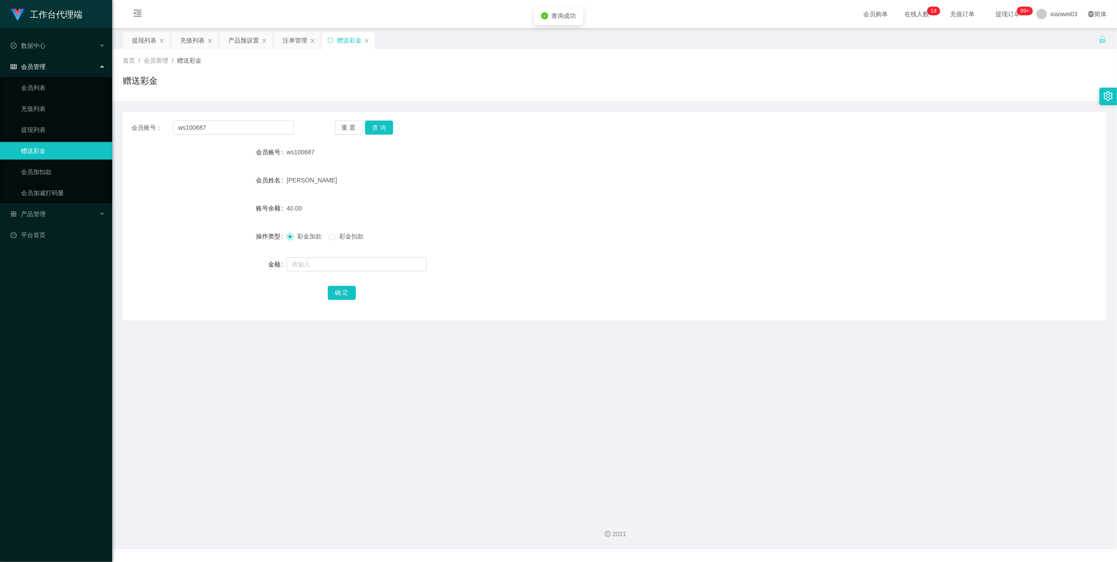
click at [432, 188] on div "[PERSON_NAME]" at bounding box center [574, 180] width 574 height 18
click at [197, 39] on div "充值列表" at bounding box center [192, 40] width 25 height 17
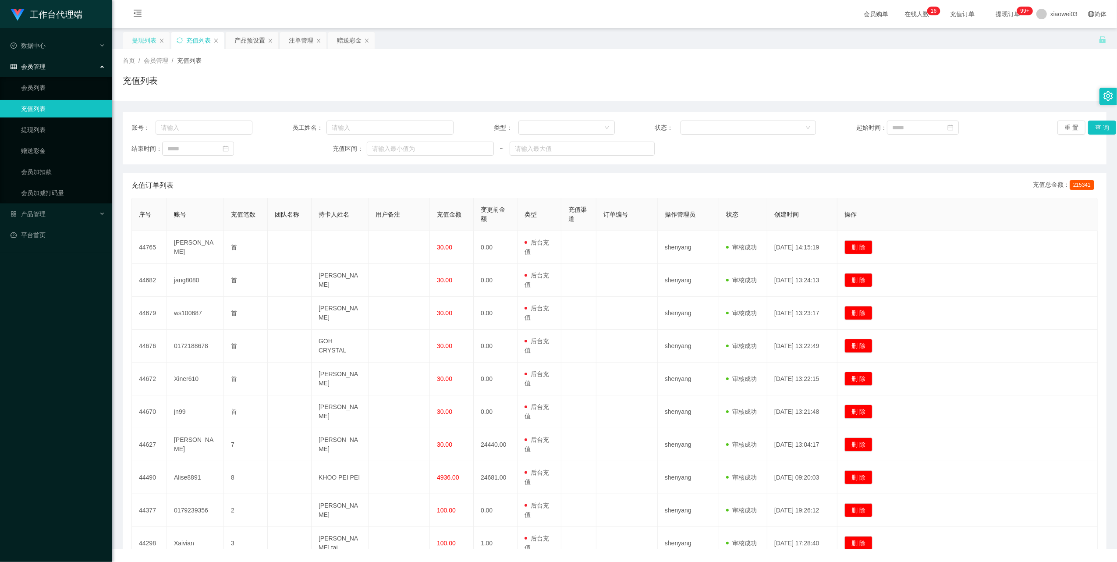
click at [144, 38] on div "提现列表" at bounding box center [144, 40] width 25 height 17
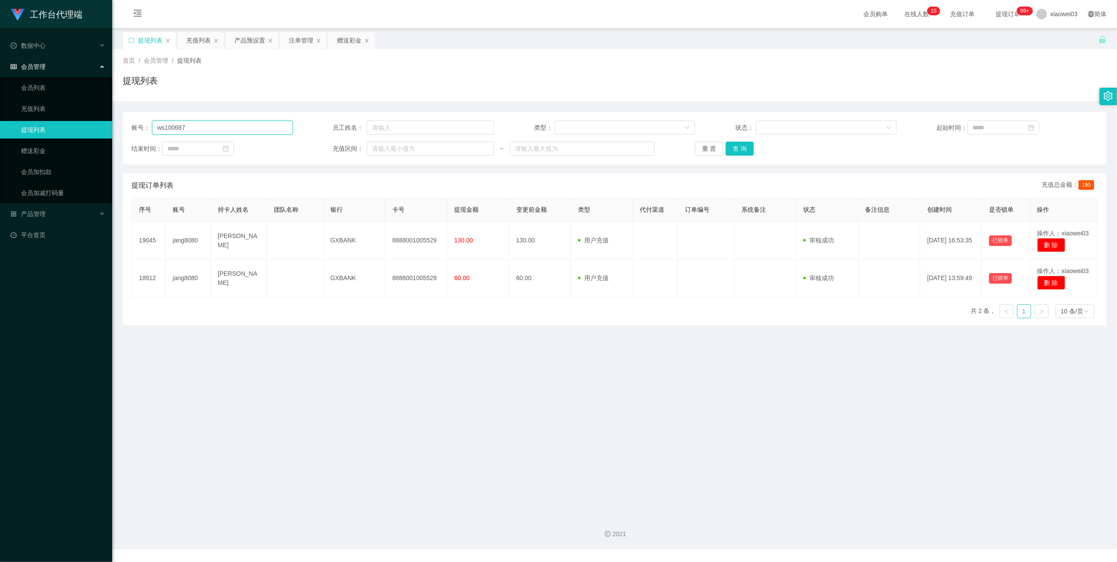
click at [228, 130] on input "ws100687" at bounding box center [222, 127] width 141 height 14
paste input "[PERSON_NAME]"
type input "[PERSON_NAME]"
click at [733, 150] on button "查 询" at bounding box center [739, 149] width 28 height 14
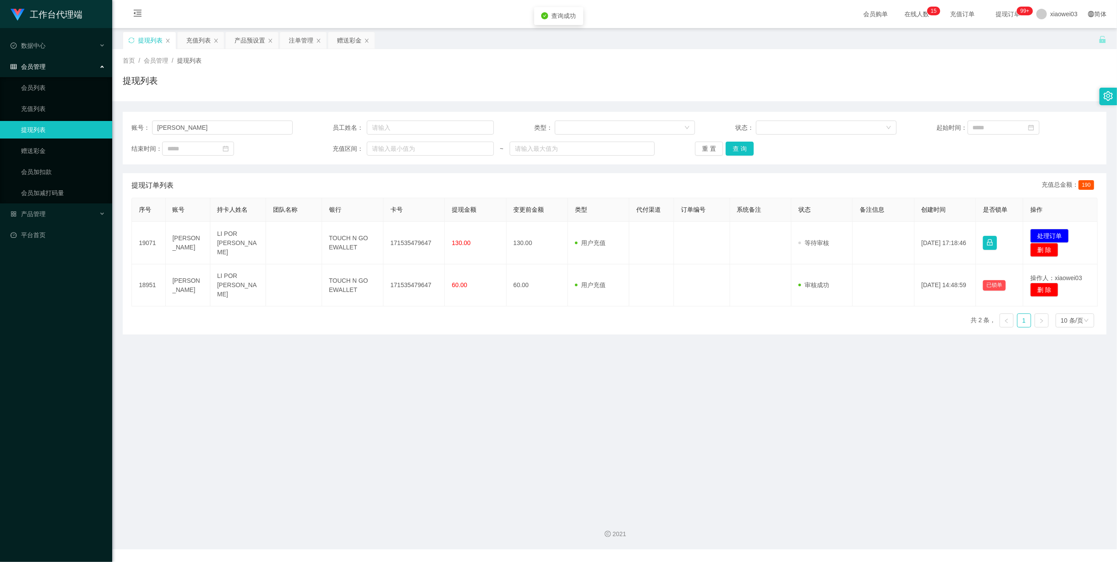
drag, startPoint x: 312, startPoint y: 360, endPoint x: 329, endPoint y: 351, distance: 19.6
click at [314, 360] on main "关闭左侧 关闭右侧 关闭其它 刷新页面 提现列表 充值列表 产品预设置 注单管理 赠送彩金 首页 / 会员管理 / 提现列表 / 提现列表 账号： Jill …" at bounding box center [614, 268] width 1005 height 480
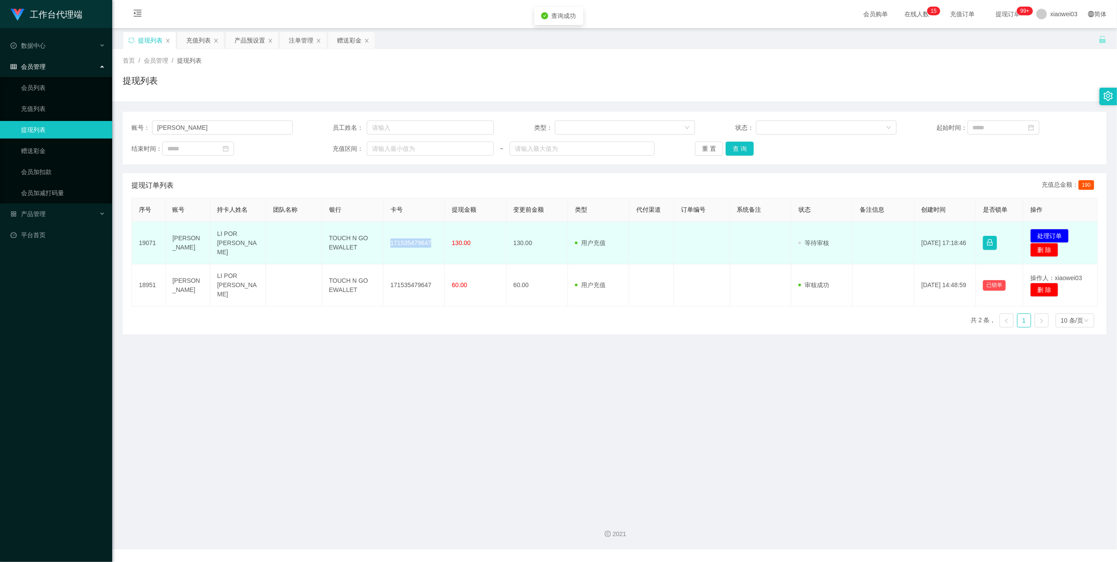
drag, startPoint x: 428, startPoint y: 244, endPoint x: 389, endPoint y: 248, distance: 39.6
click at [389, 248] on td "171535479647" at bounding box center [413, 243] width 61 height 42
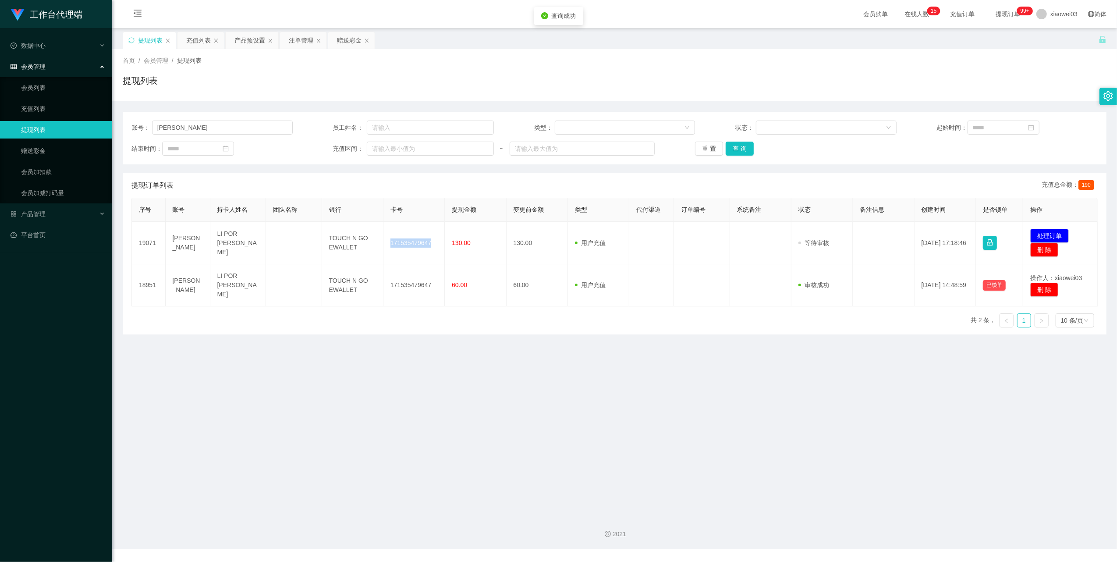
copy td "171535479647"
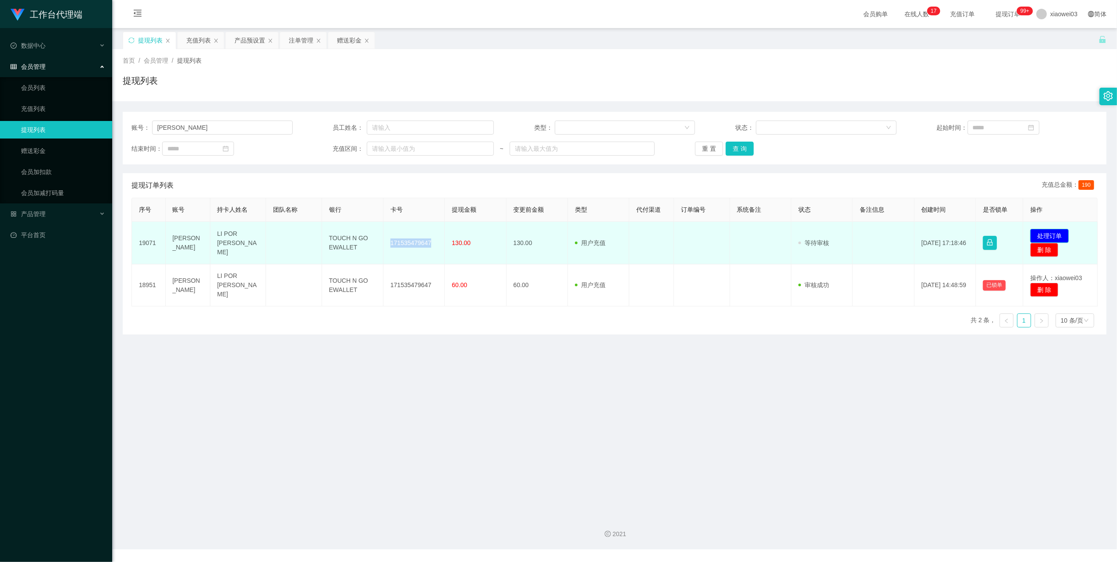
click at [1055, 229] on button "处理订单" at bounding box center [1049, 236] width 39 height 14
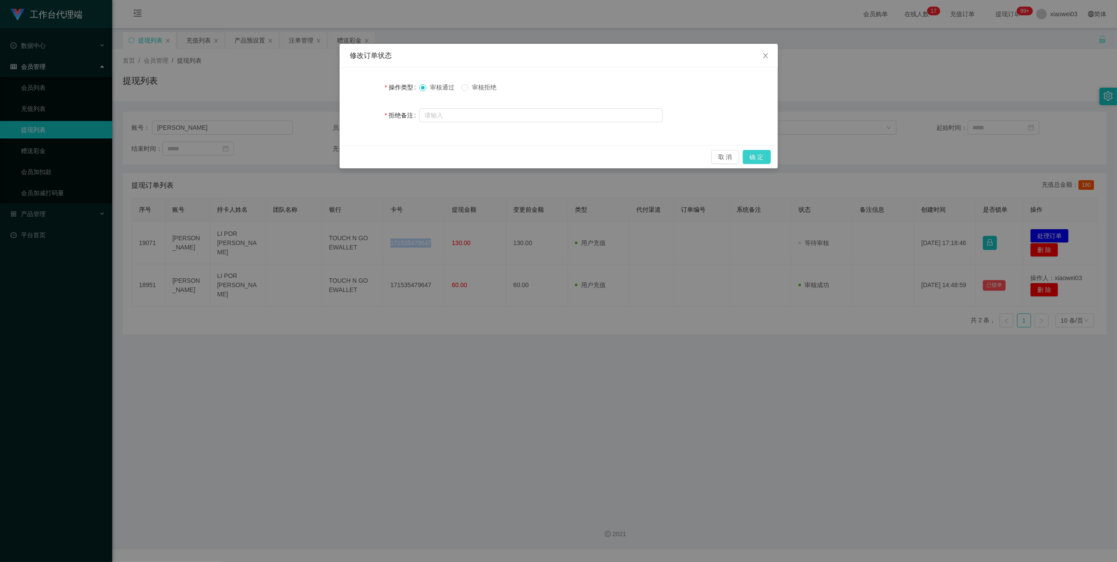
click at [755, 151] on button "确 定" at bounding box center [757, 157] width 28 height 14
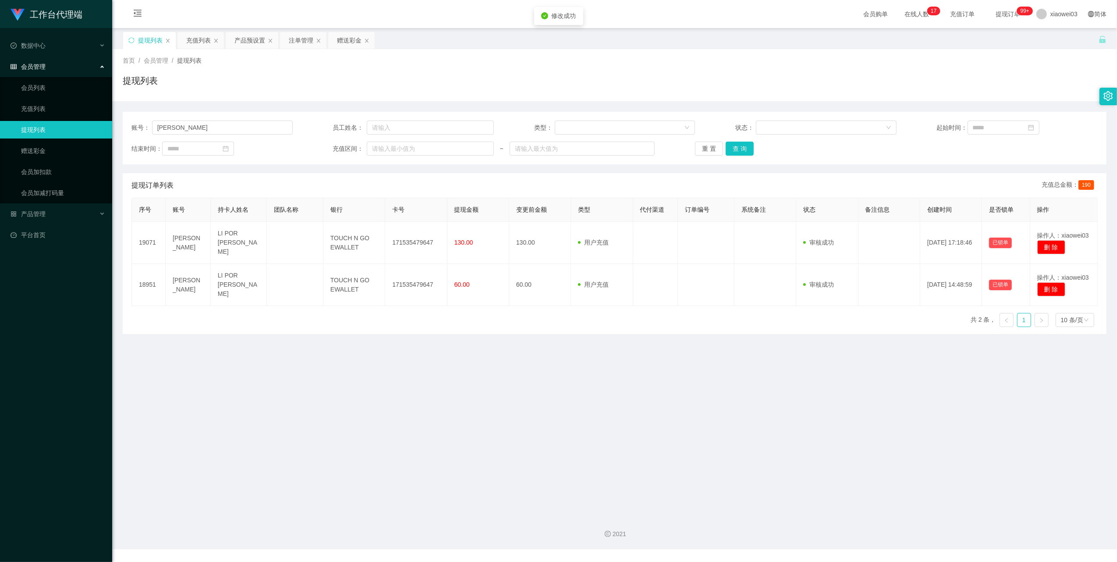
click at [488, 395] on main "关闭左侧 关闭右侧 关闭其它 刷新页面 提现列表 充值列表 产品预设置 注单管理 赠送彩金 首页 / 会员管理 / 提现列表 / 提现列表 账号： Jill …" at bounding box center [614, 268] width 1005 height 480
